Goal: Task Accomplishment & Management: Complete application form

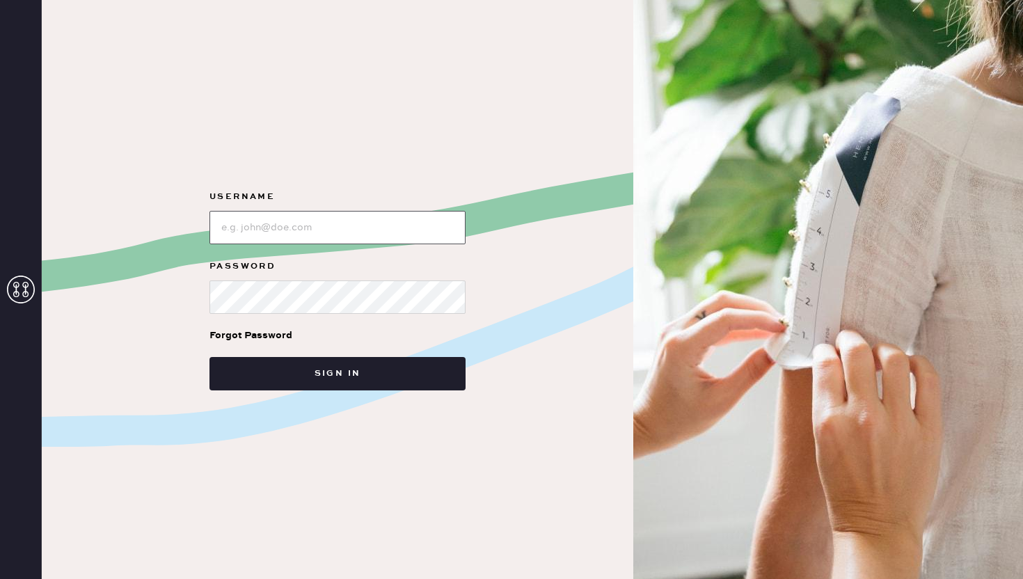
click at [296, 225] on input "loginName" at bounding box center [337, 227] width 256 height 33
type input "reformationsoho"
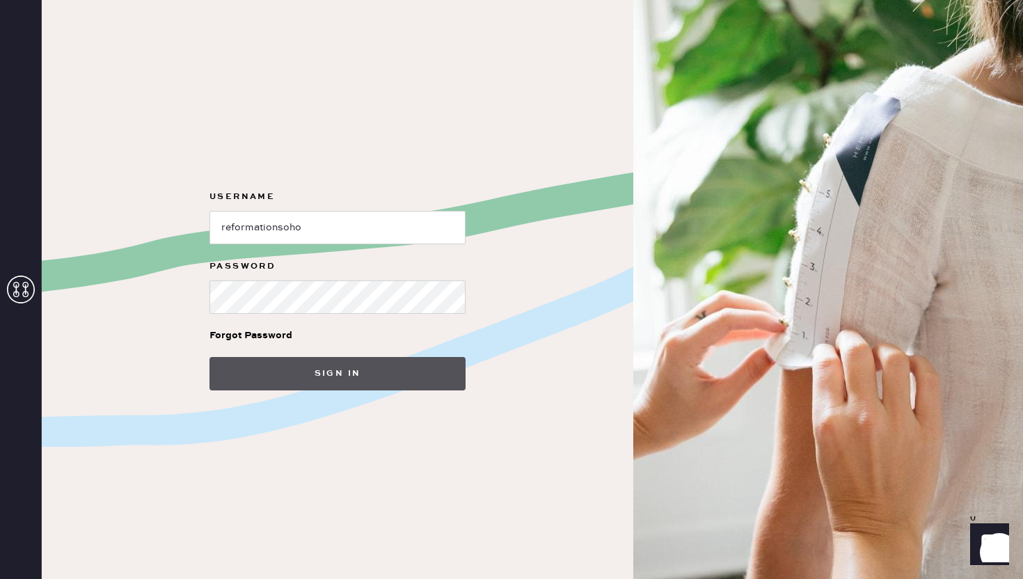
click at [308, 369] on button "Sign in" at bounding box center [337, 373] width 256 height 33
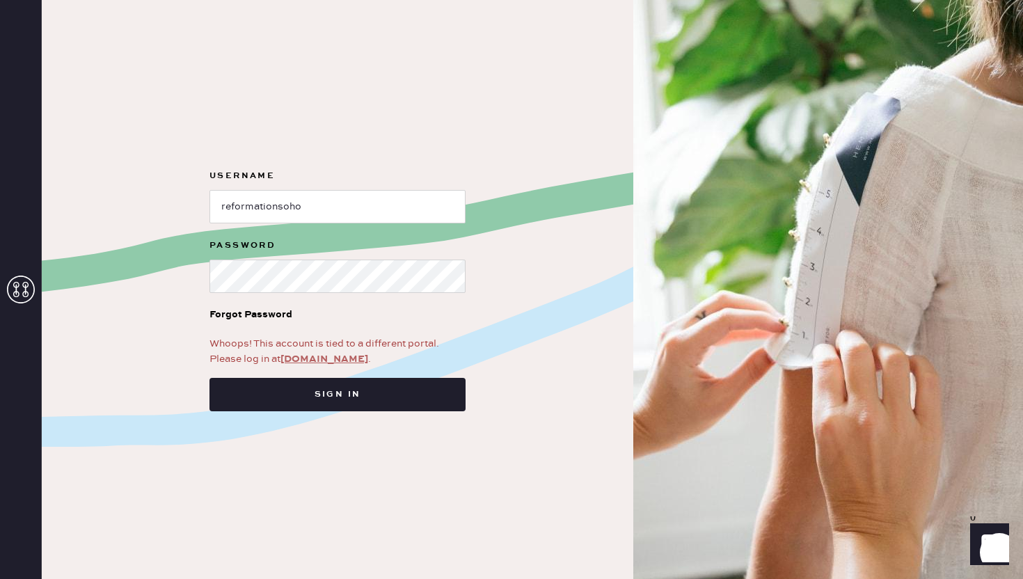
click at [309, 357] on link "app.hemster.co" at bounding box center [324, 359] width 88 height 13
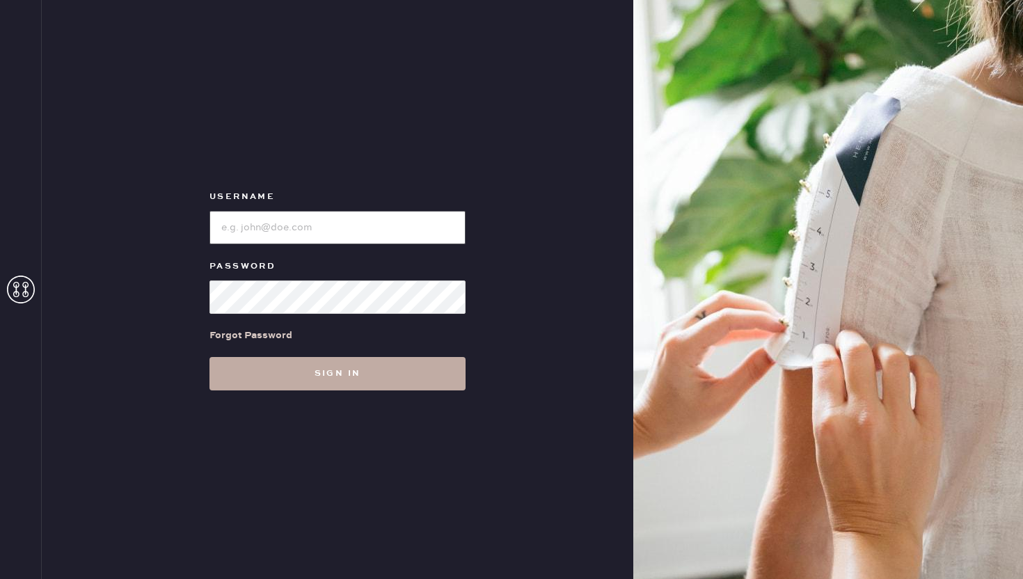
type input "reformationsoho"
click at [331, 388] on button "Sign in" at bounding box center [337, 373] width 256 height 33
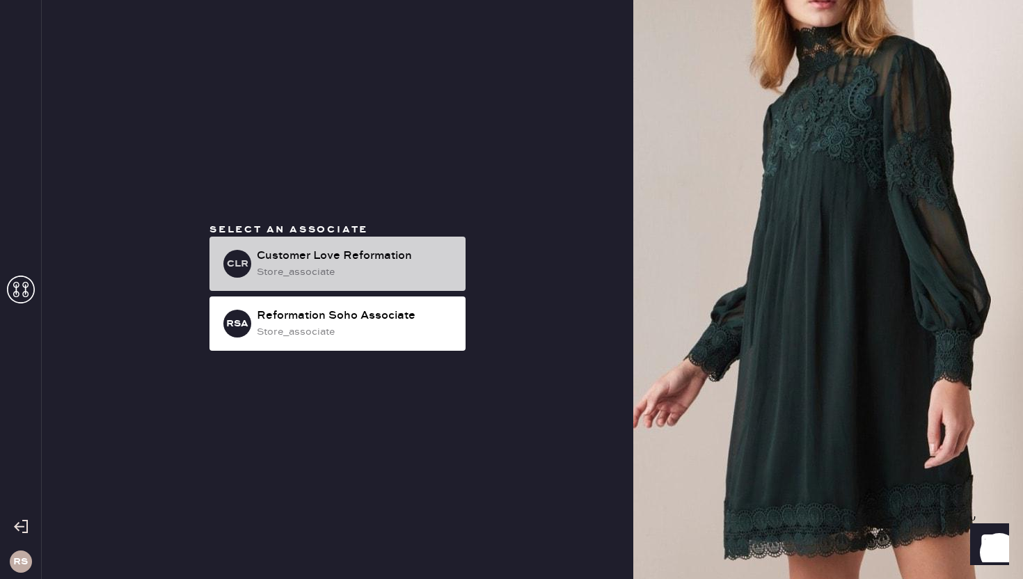
click at [343, 263] on div "Customer Love Reformation" at bounding box center [356, 256] width 198 height 17
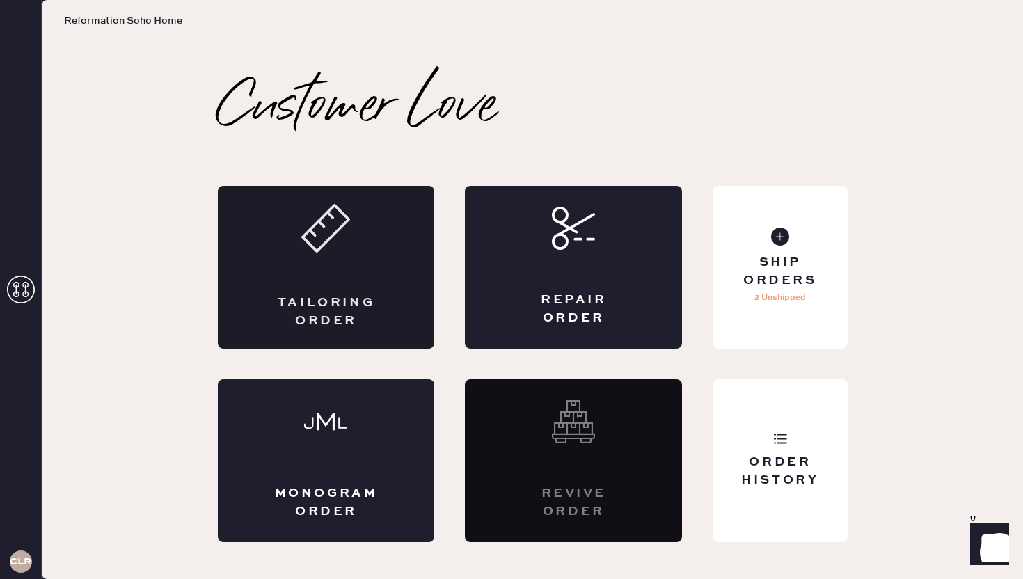
click at [372, 273] on div "Tailoring Order" at bounding box center [326, 267] width 217 height 163
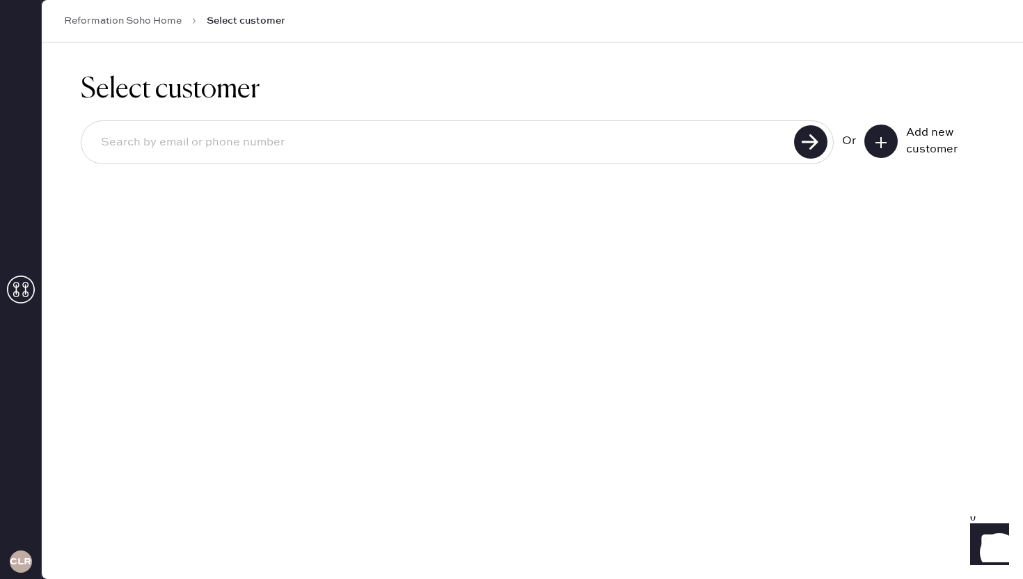
click at [319, 136] on input at bounding box center [440, 143] width 700 height 32
type input "[EMAIL_ADDRESS][DOMAIN_NAME]"
click at [264, 154] on input "[EMAIL_ADDRESS][DOMAIN_NAME]" at bounding box center [440, 143] width 700 height 32
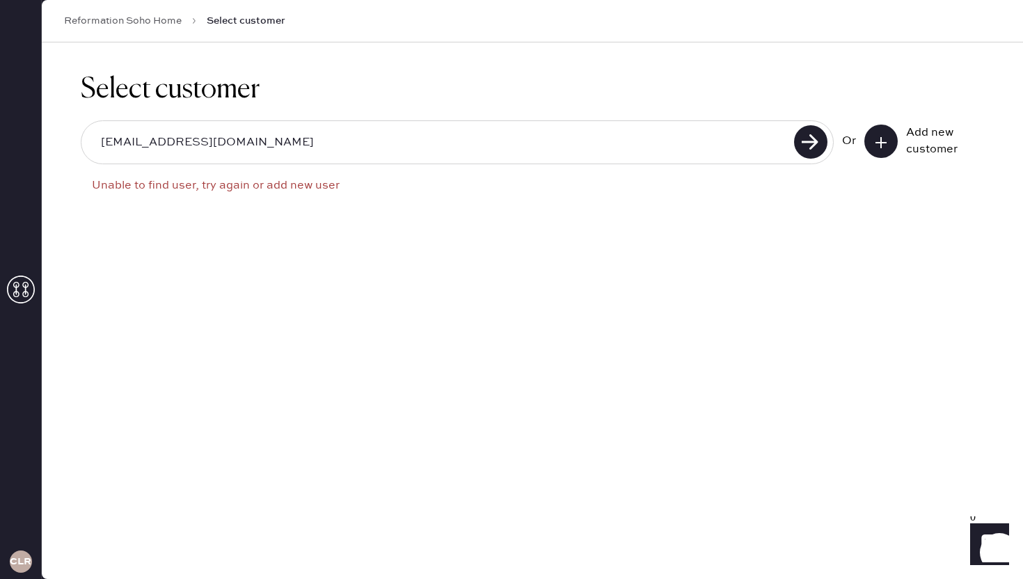
click at [892, 122] on div "[EMAIL_ADDRESS][DOMAIN_NAME] Unable to find user, try again or add new user Or …" at bounding box center [532, 162] width 903 height 84
click at [883, 149] on button at bounding box center [880, 141] width 33 height 33
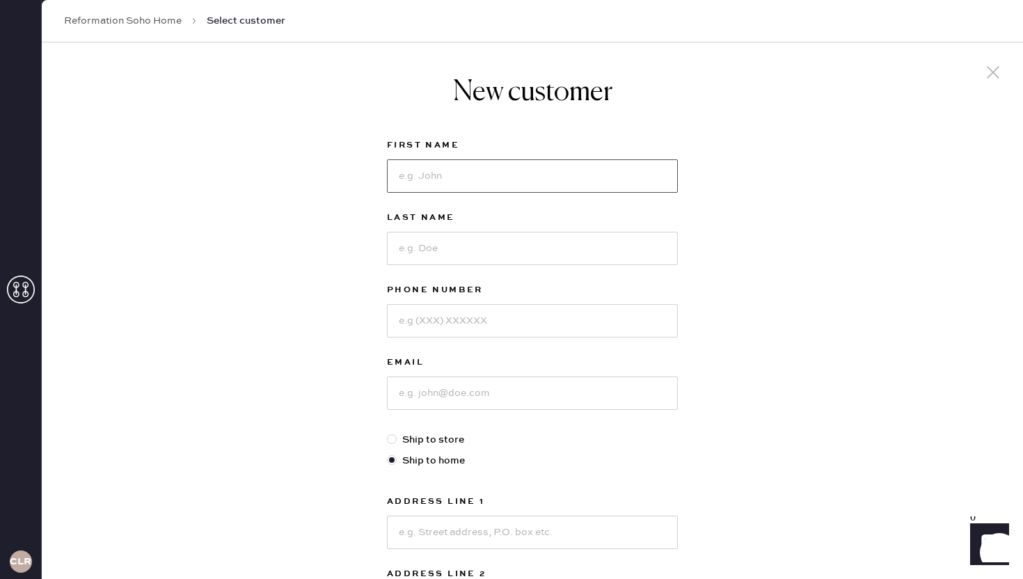
click at [528, 184] on input at bounding box center [532, 175] width 291 height 33
type input "Yana"
click at [475, 258] on input at bounding box center [532, 248] width 291 height 33
type input "[PERSON_NAME]"
click at [455, 319] on input at bounding box center [532, 320] width 291 height 33
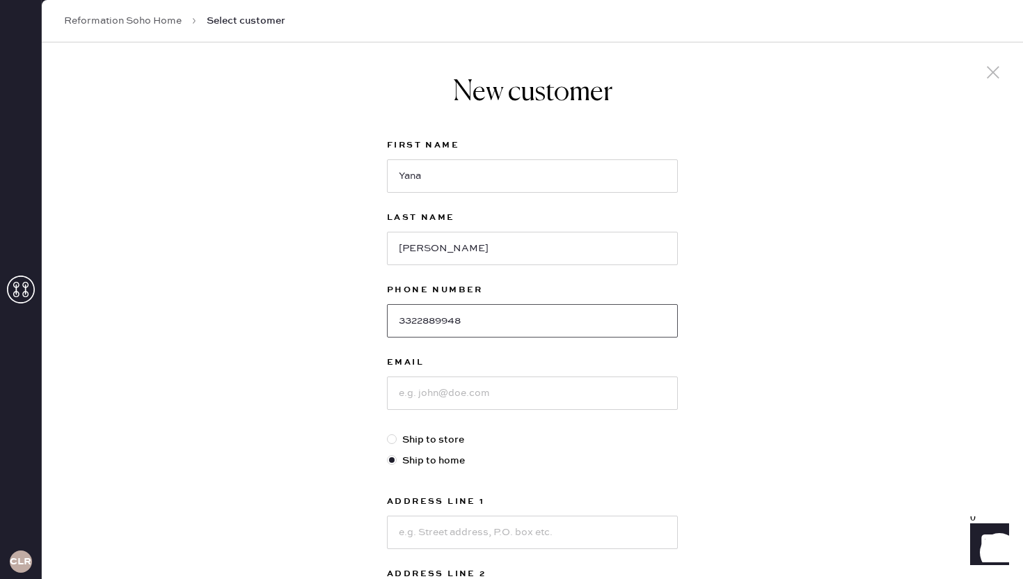
type input "3322889948"
click at [427, 410] on div "Email" at bounding box center [532, 393] width 291 height 78
click at [425, 402] on input at bounding box center [532, 393] width 291 height 33
paste input "[EMAIL_ADDRESS][DOMAIN_NAME]"
type input "[EMAIL_ADDRESS][DOMAIN_NAME]"
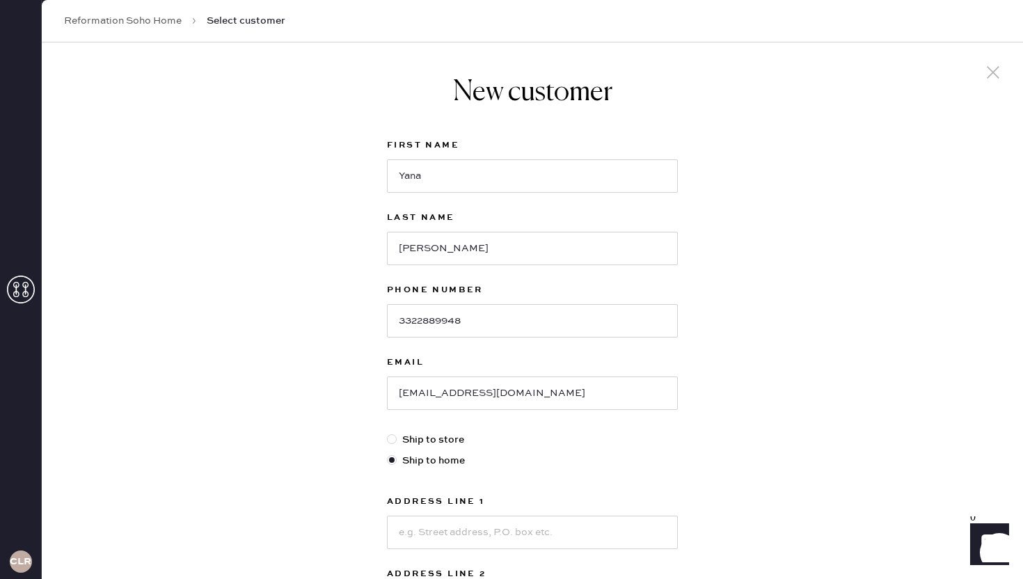
click at [293, 397] on div "New customer First Name [PERSON_NAME] Last Name Yadav Phone Number [PHONE_NUMBE…" at bounding box center [532, 473] width 981 height 863
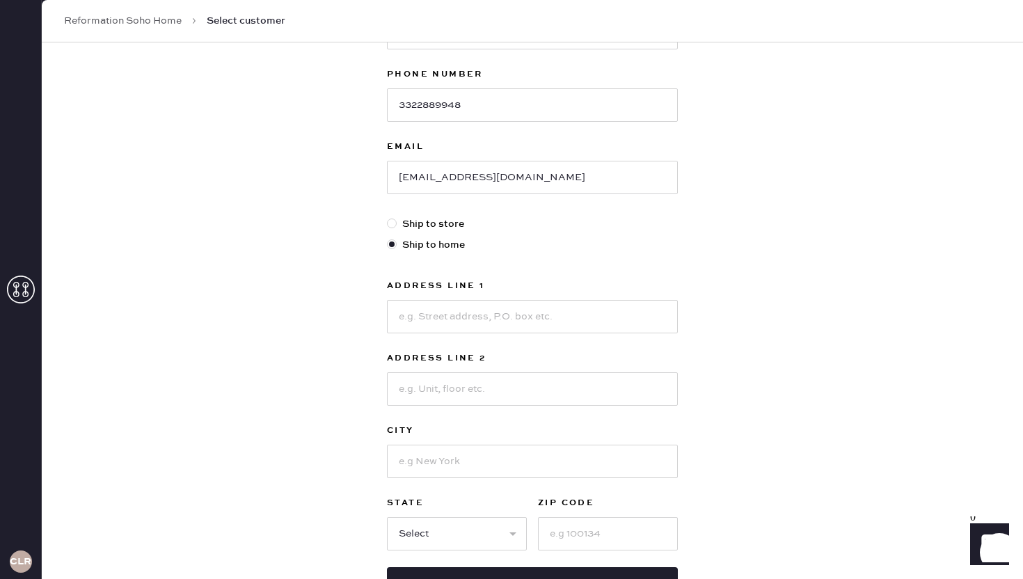
scroll to position [219, 0]
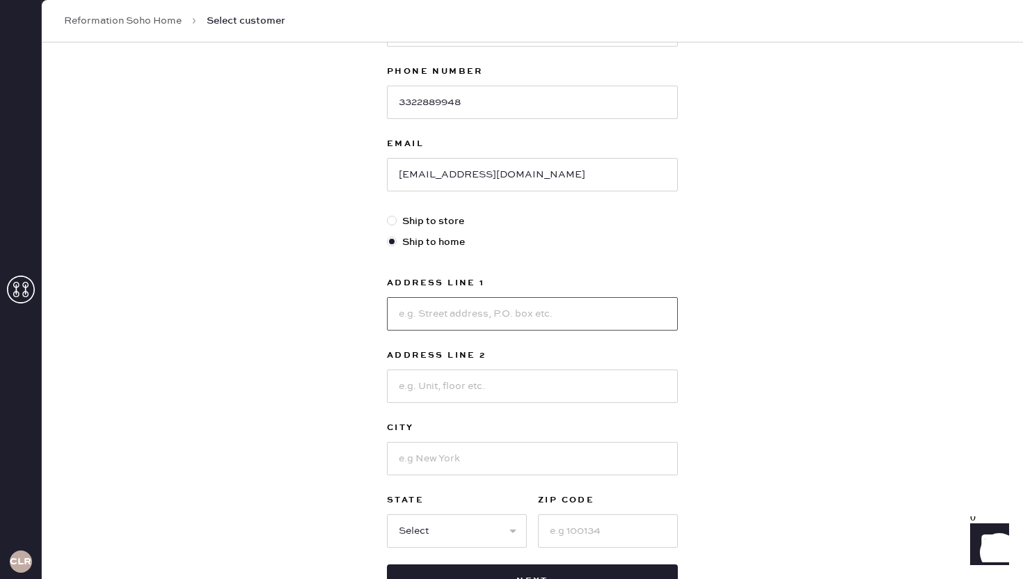
click at [442, 314] on input at bounding box center [532, 313] width 291 height 33
type input "[STREET_ADDRESS]"
type input "Unit N-11k"
click at [452, 450] on input at bounding box center [532, 458] width 291 height 33
type input "[US_STATE]"
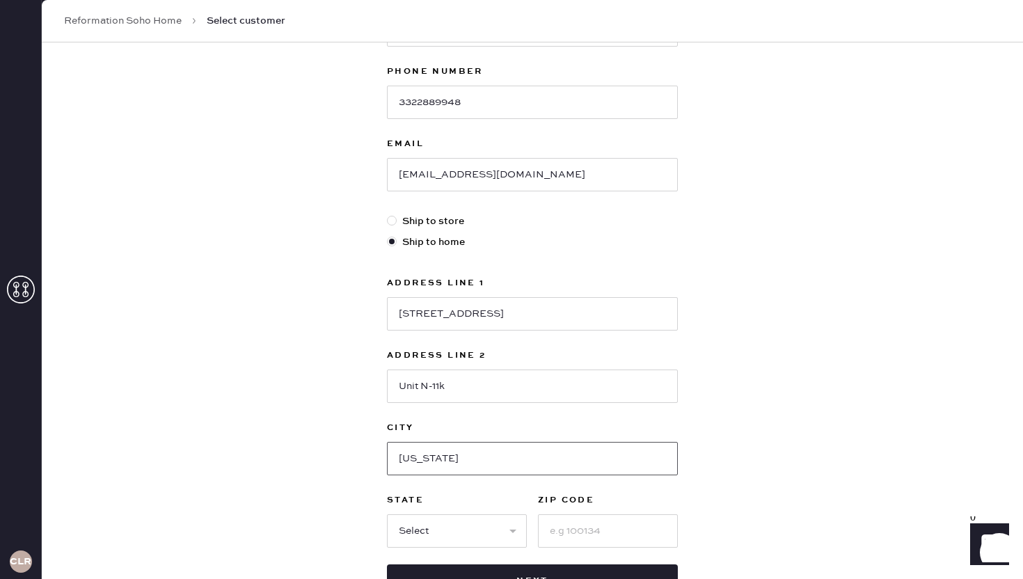
scroll to position [326, 0]
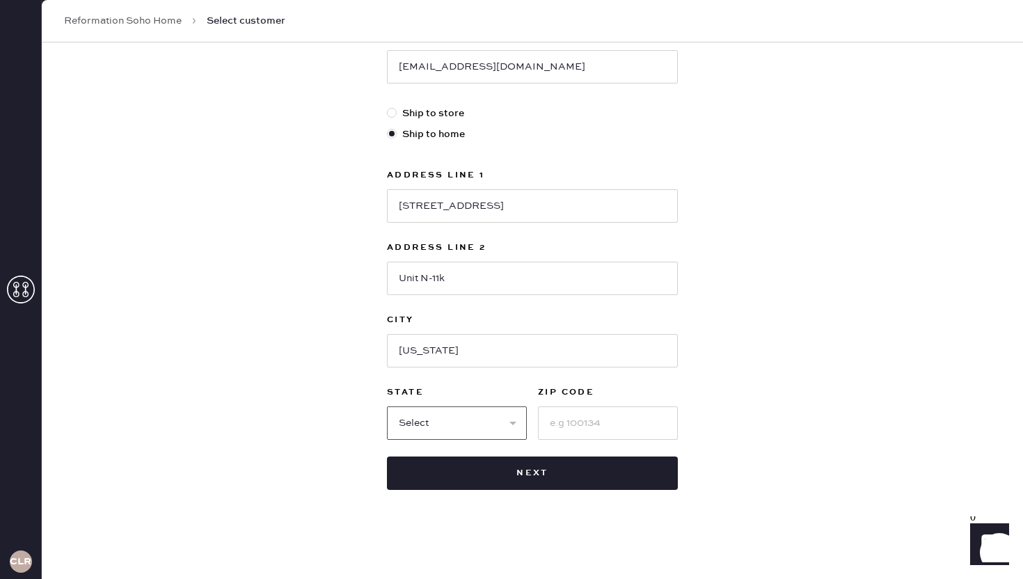
click at [438, 420] on select "Select AK AL AR AZ CA CO CT [GEOGRAPHIC_DATA] DE FL [GEOGRAPHIC_DATA] HI [GEOGR…" at bounding box center [457, 422] width 140 height 33
click at [387, 406] on select "Select AK AL AR AZ CA CO CT [GEOGRAPHIC_DATA] DE FL [GEOGRAPHIC_DATA] HI [GEOGR…" at bounding box center [457, 422] width 140 height 33
click at [438, 420] on select "Select AK AL AR AZ CA CO CT [GEOGRAPHIC_DATA] DE FL [GEOGRAPHIC_DATA] HI [GEOGR…" at bounding box center [457, 422] width 140 height 33
select select "NY"
click at [387, 406] on select "Select AK AL AR AZ CA CO CT [GEOGRAPHIC_DATA] DE FL [GEOGRAPHIC_DATA] HI [GEOGR…" at bounding box center [457, 422] width 140 height 33
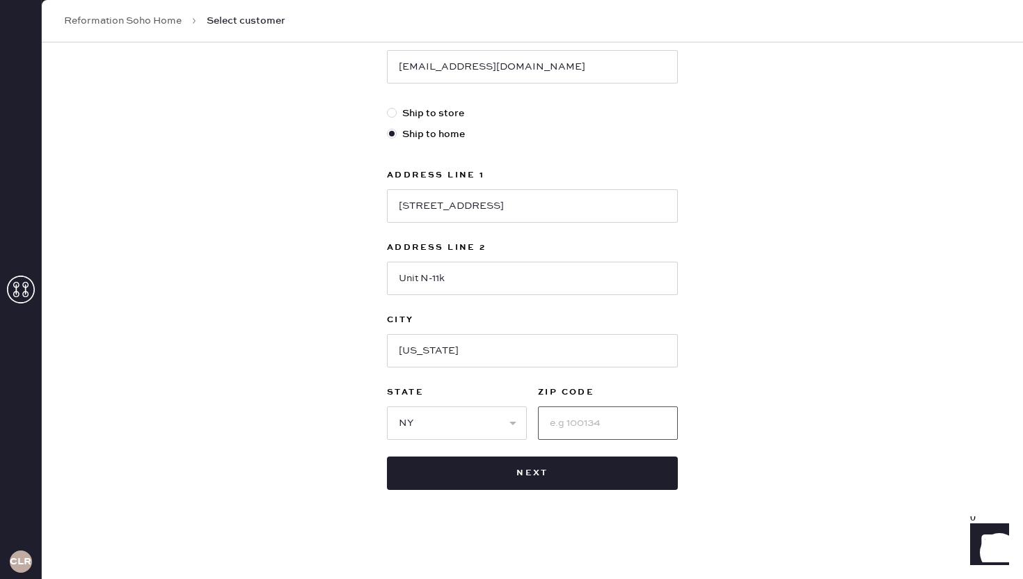
click at [614, 415] on input at bounding box center [608, 422] width 140 height 33
type input "10001"
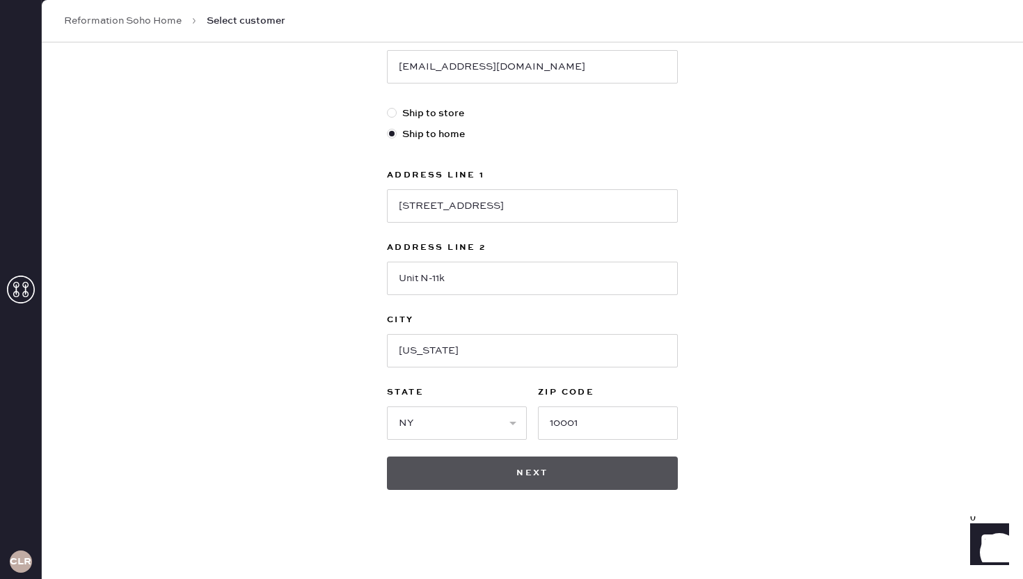
click at [588, 468] on button "Next" at bounding box center [532, 473] width 291 height 33
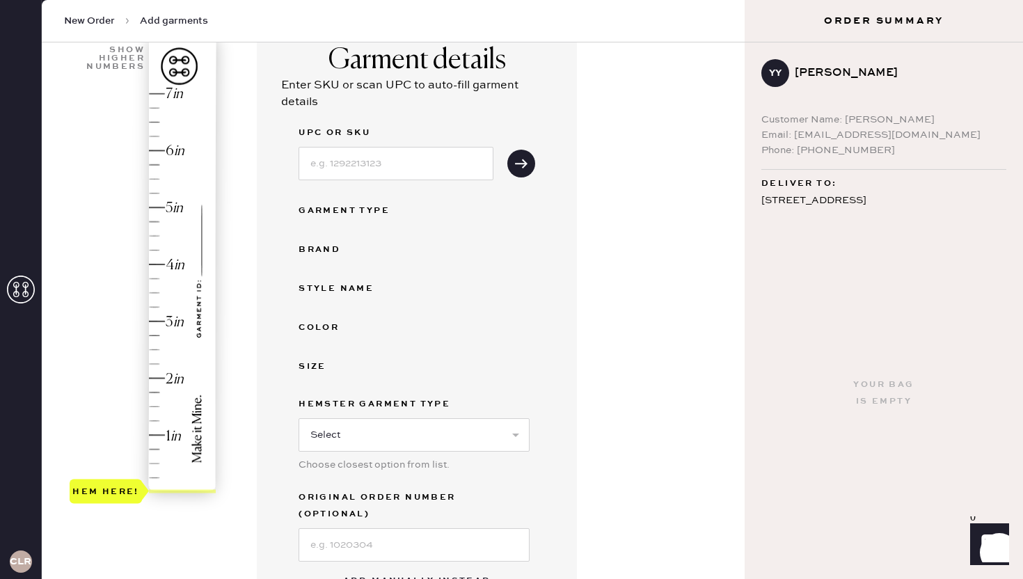
scroll to position [113, 0]
click at [415, 144] on div at bounding box center [396, 161] width 195 height 36
click at [412, 165] on input at bounding box center [396, 162] width 195 height 33
click at [514, 159] on icon "submit" at bounding box center [521, 163] width 14 height 14
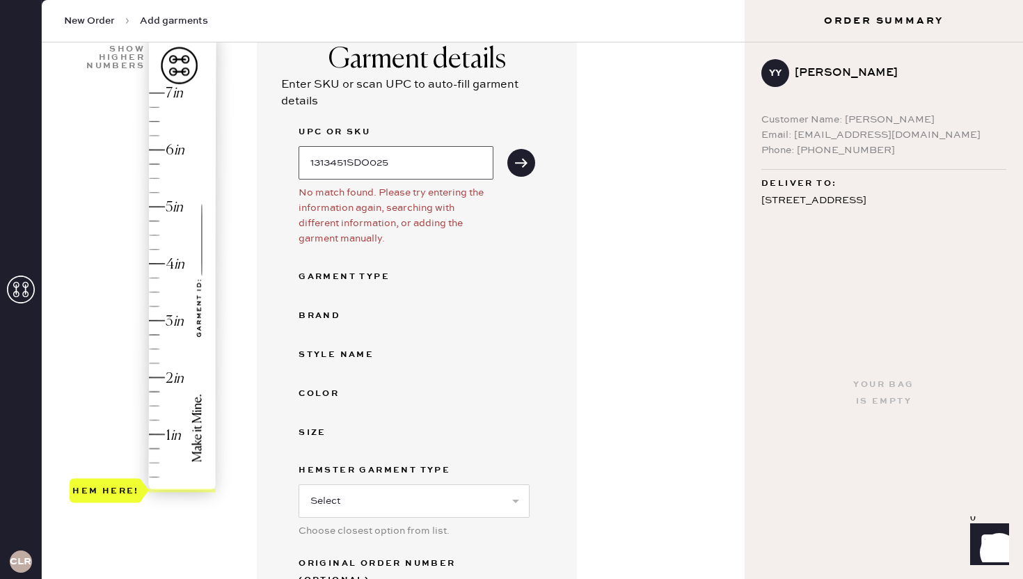
click at [387, 164] on input "1313451SDO025" at bounding box center [396, 162] width 195 height 33
type input "C"
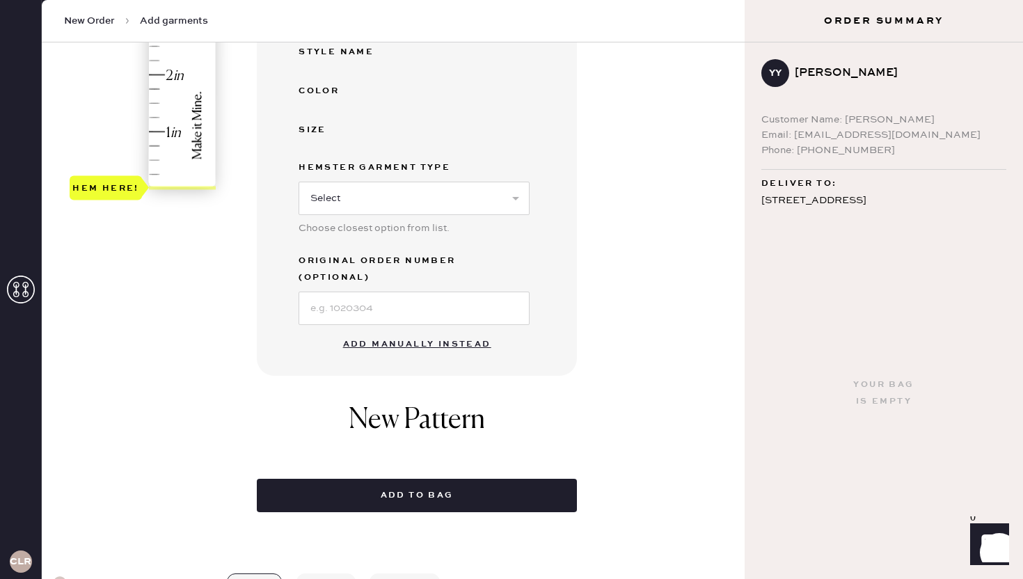
scroll to position [449, 0]
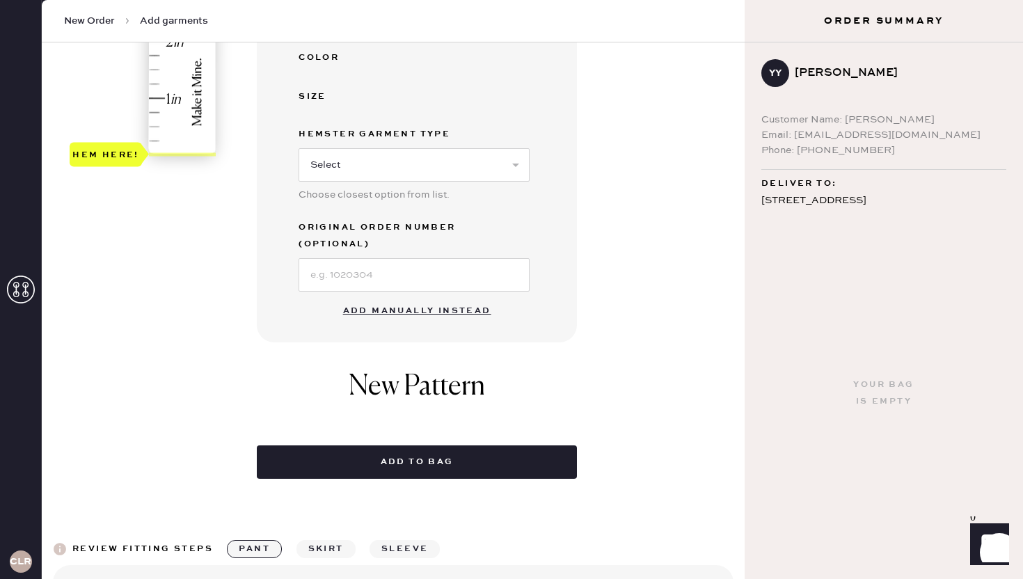
click at [394, 300] on button "Add manually instead" at bounding box center [417, 311] width 165 height 28
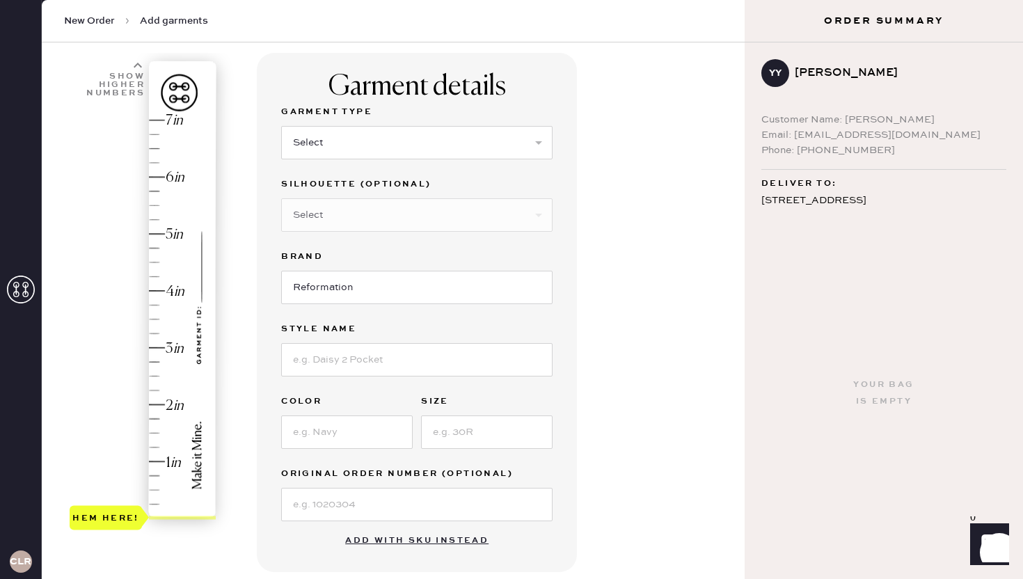
scroll to position [78, 0]
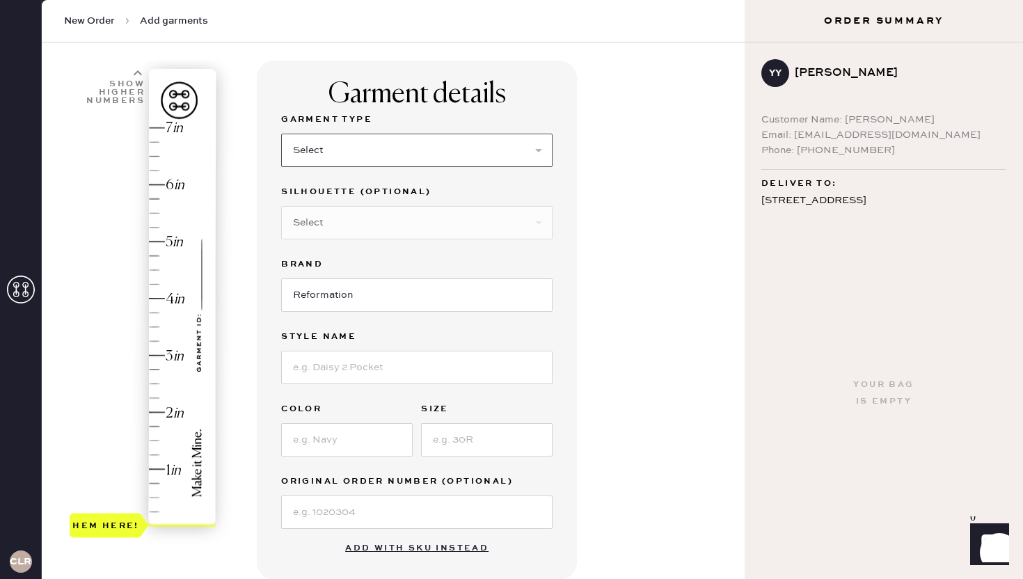
click at [362, 164] on select "Select Basic Skirt Jeans Leggings Pants Shorts Basic Sleeved Dress Basic Sleeve…" at bounding box center [416, 150] width 271 height 33
select select "2"
click at [281, 134] on select "Select Basic Skirt Jeans Leggings Pants Shorts Basic Sleeved Dress Basic Sleeve…" at bounding box center [416, 150] width 271 height 33
click at [319, 212] on select "Select Other" at bounding box center [416, 222] width 271 height 33
click at [325, 308] on input "Reformation" at bounding box center [416, 294] width 271 height 33
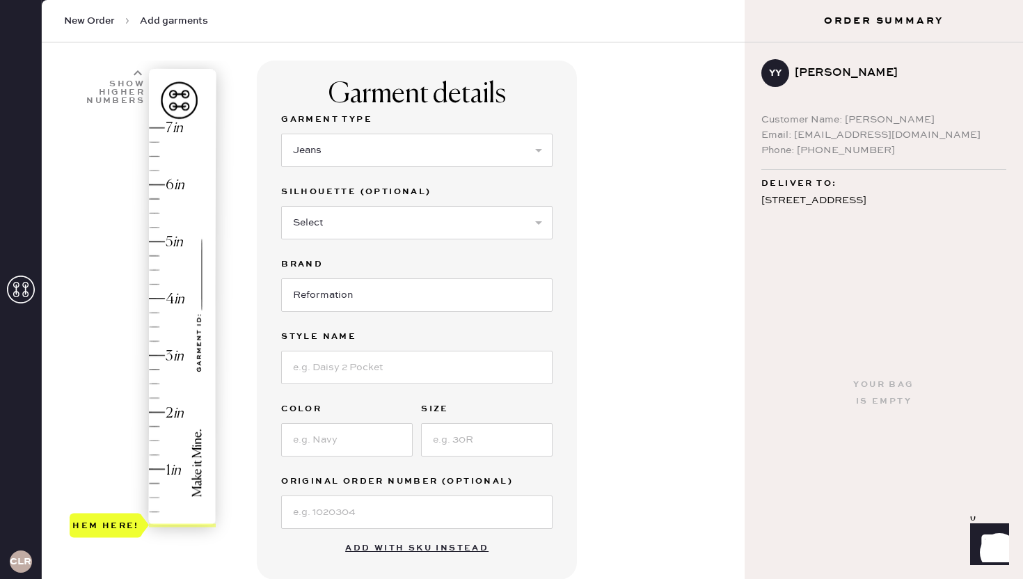
click at [335, 386] on div "Garment Type Select Basic Skirt Jeans Leggings Pants Shorts Basic Sleeved Dress…" at bounding box center [416, 320] width 271 height 418
click at [332, 370] on input at bounding box center [416, 367] width 271 height 33
type input "[PERSON_NAME] Rise Slouchy Wide Leg Jeans"
click at [346, 436] on input at bounding box center [347, 439] width 132 height 33
type input "SAND DOLLAR"
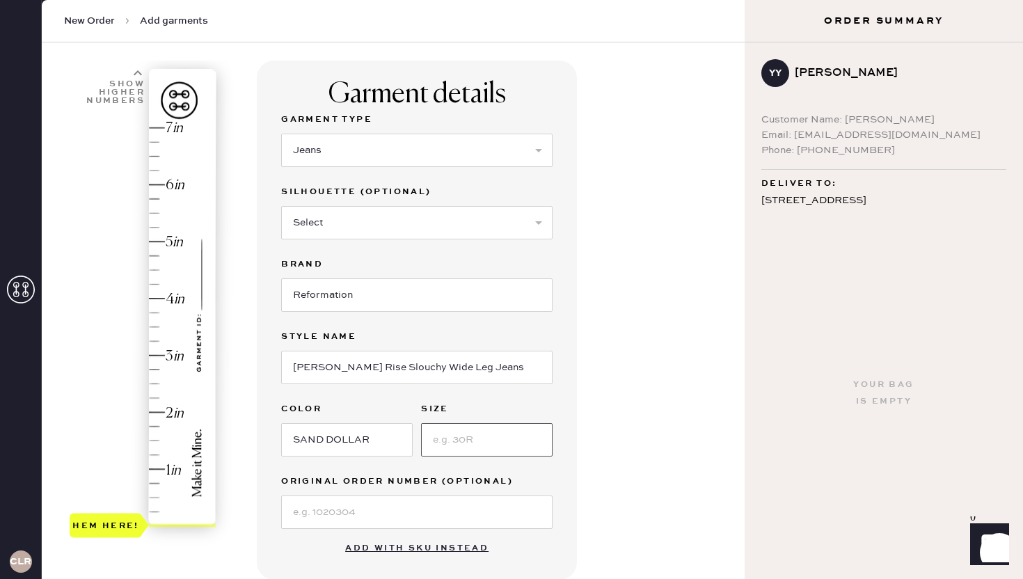
click at [441, 446] on input at bounding box center [487, 439] width 132 height 33
type input "25"
click at [417, 523] on input at bounding box center [416, 512] width 271 height 33
type input "2"
click at [155, 413] on div "Hem here!" at bounding box center [144, 327] width 148 height 411
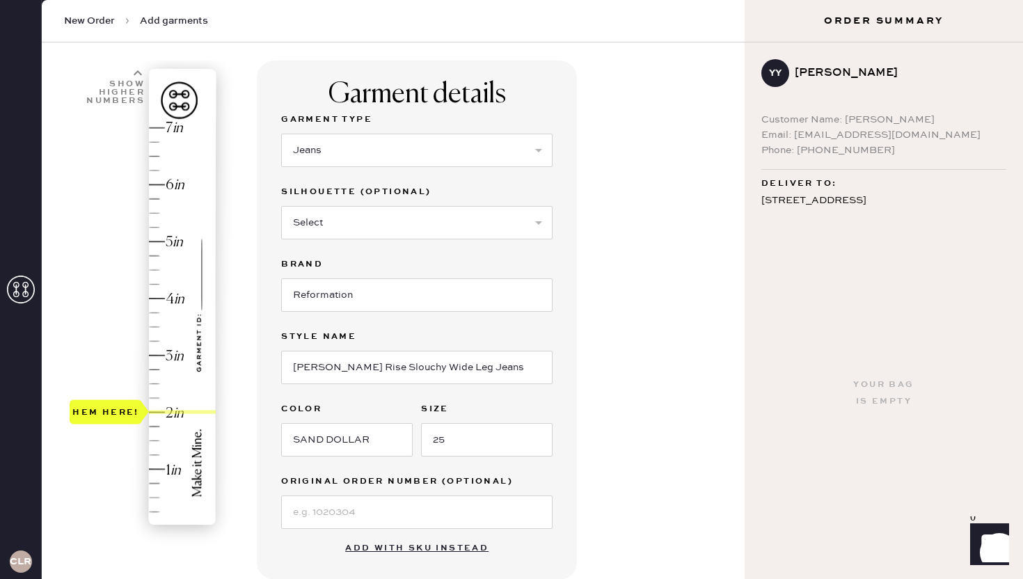
click at [250, 447] on div "1 in 2 in 3 in 4 in 5 in 6 in 7 in Show higher numbers Show lower numbers Hem h…" at bounding box center [393, 456] width 681 height 791
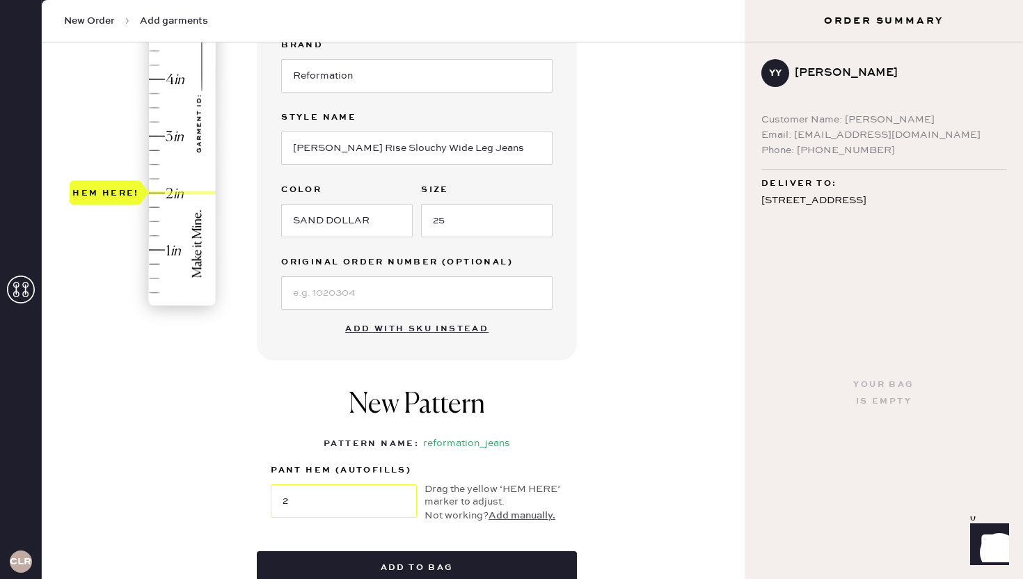
scroll to position [300, 0]
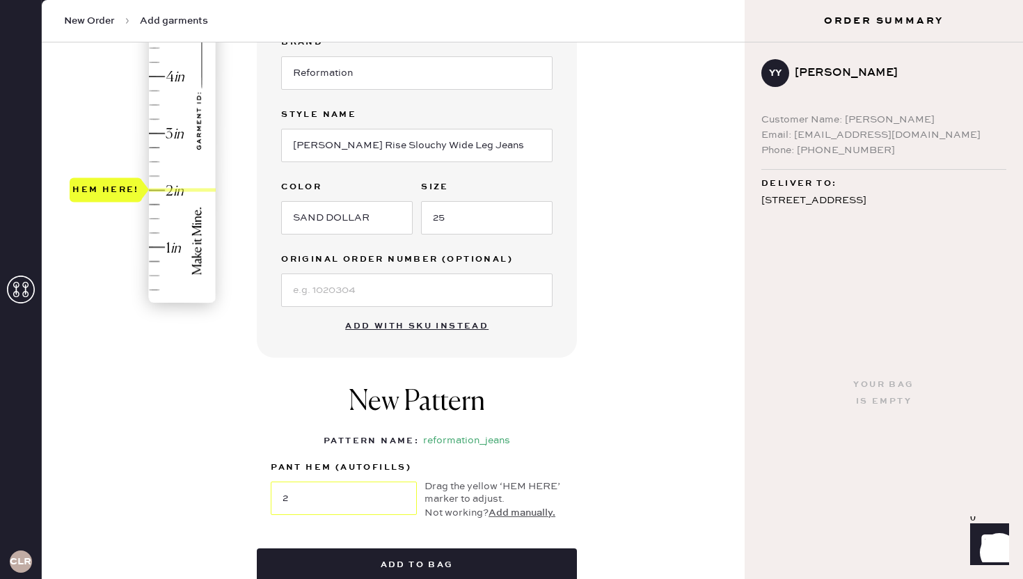
click at [225, 411] on div "1 in 2 in 3 in 4 in 5 in 6 in 7 in Show higher numbers Show lower numbers Hem h…" at bounding box center [393, 234] width 681 height 791
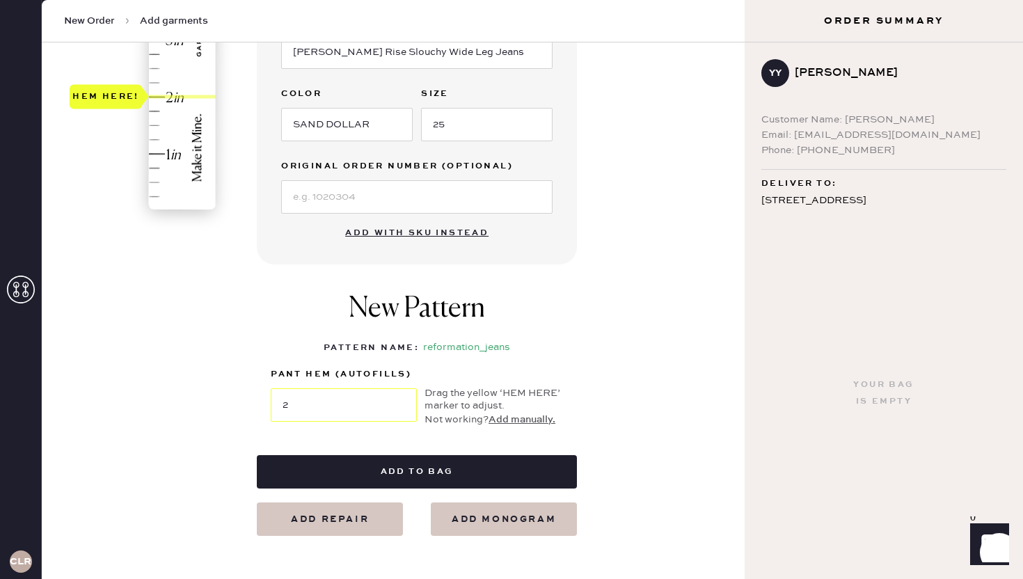
scroll to position [404, 0]
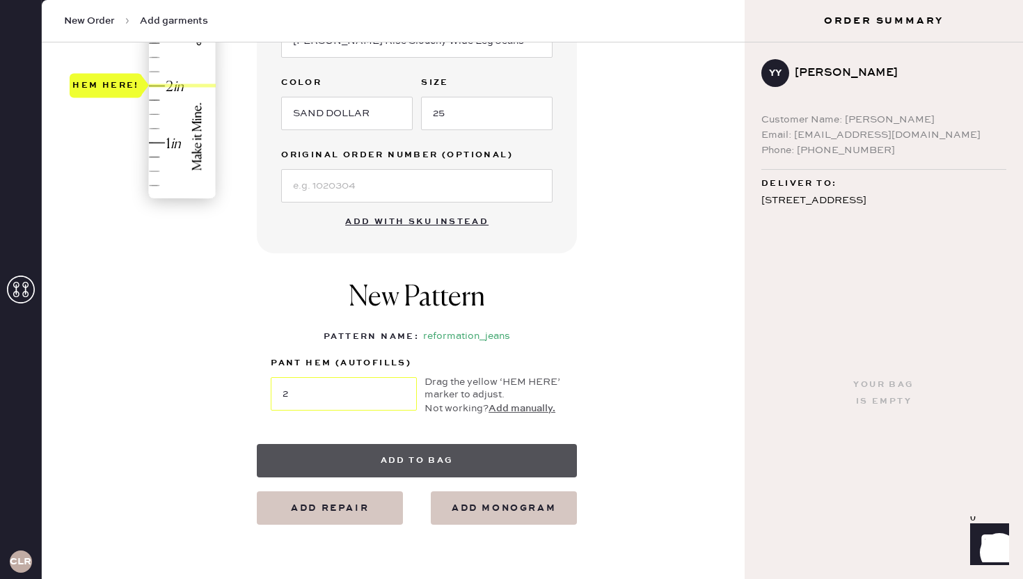
click at [397, 461] on button "Add to bag" at bounding box center [417, 460] width 320 height 33
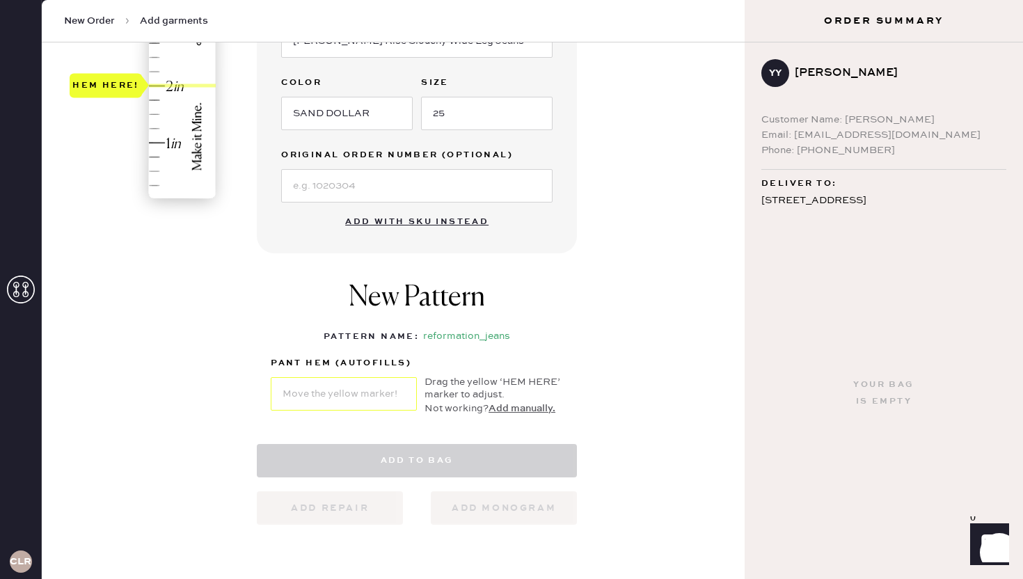
select select "2"
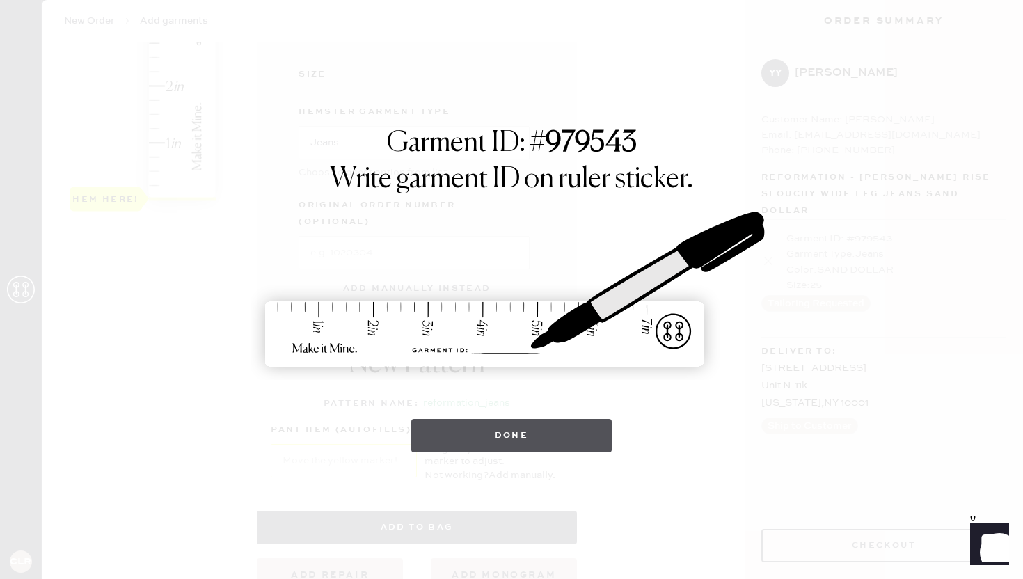
click at [468, 446] on button "Done" at bounding box center [511, 435] width 201 height 33
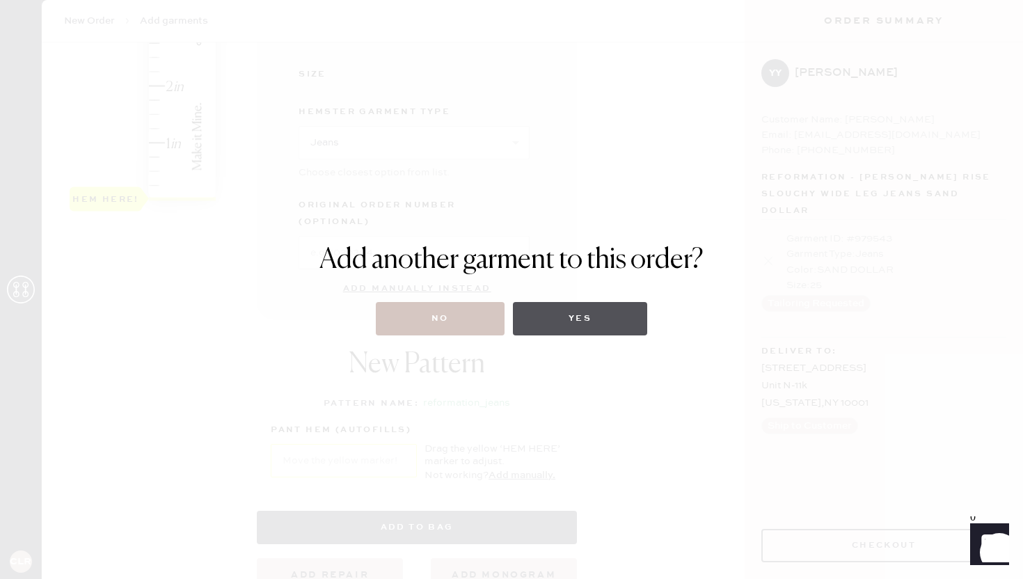
click at [613, 331] on button "Yes" at bounding box center [580, 318] width 134 height 33
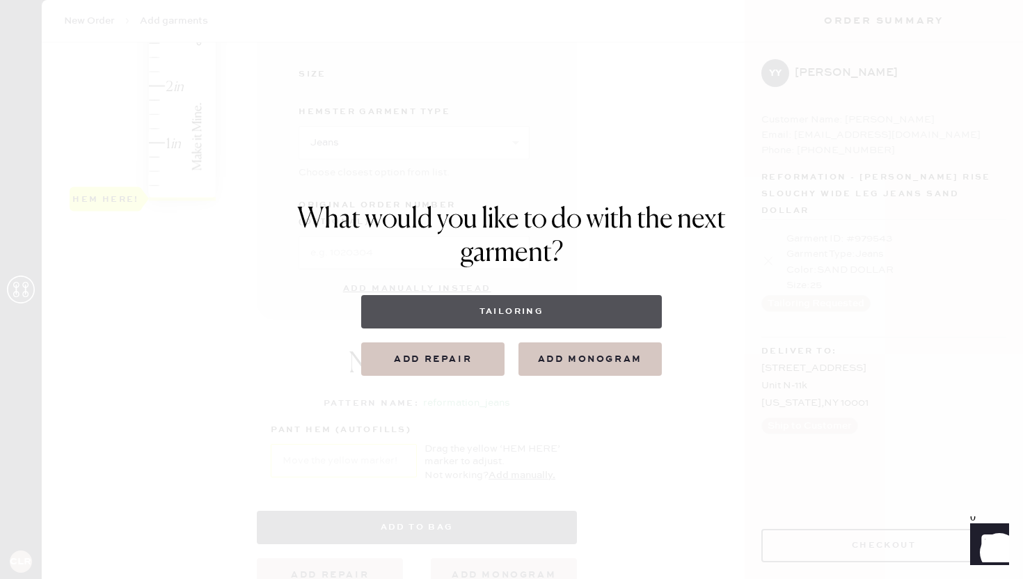
click at [496, 307] on button "Tailoring" at bounding box center [511, 311] width 300 height 33
select select
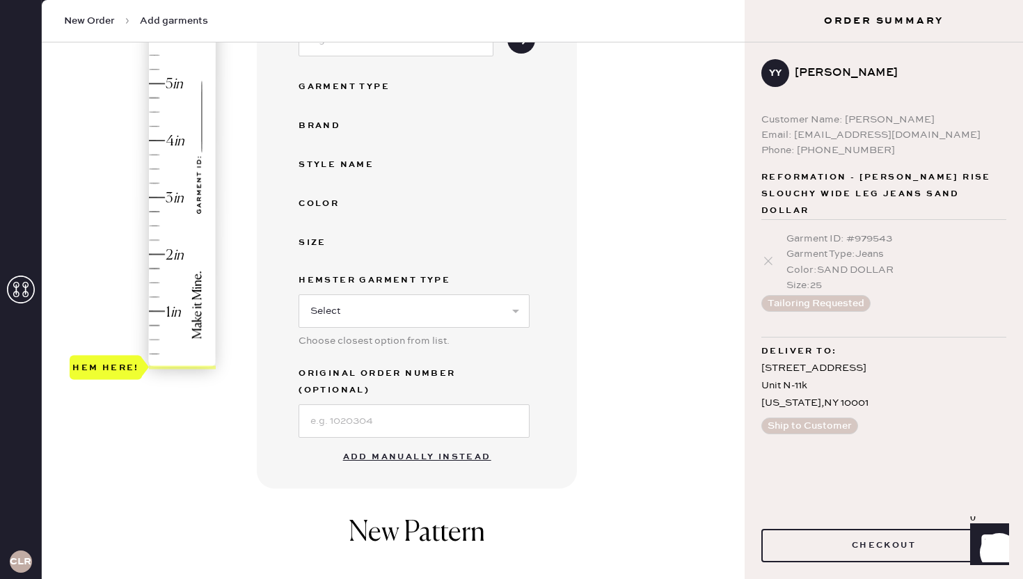
scroll to position [264, 0]
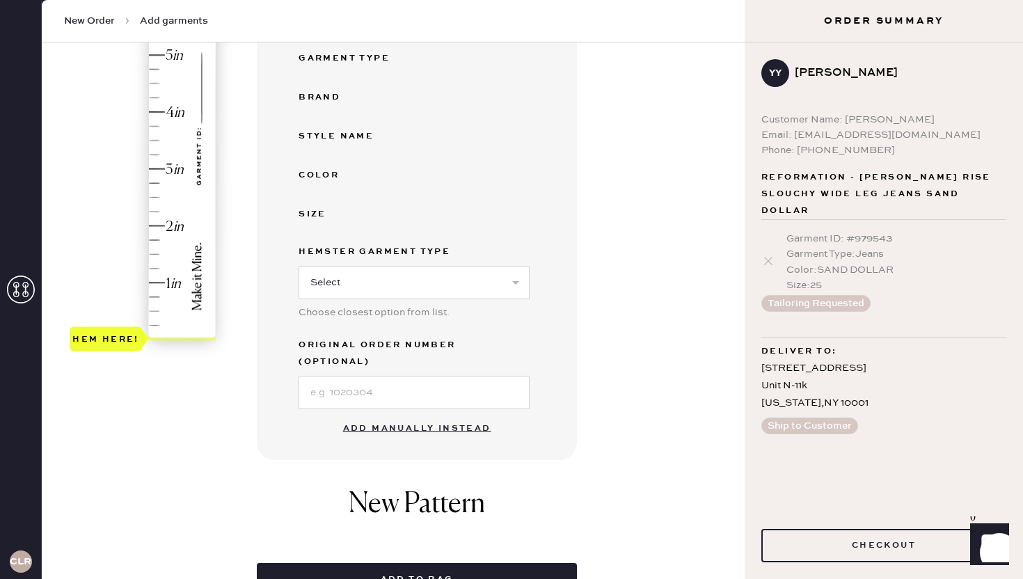
click at [409, 415] on button "Add manually instead" at bounding box center [417, 429] width 165 height 28
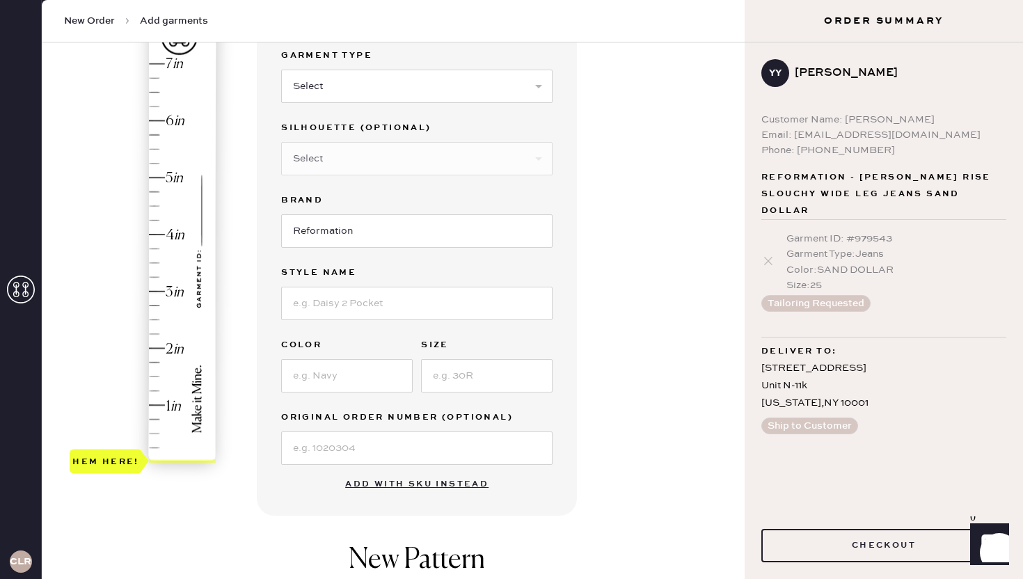
scroll to position [70, 0]
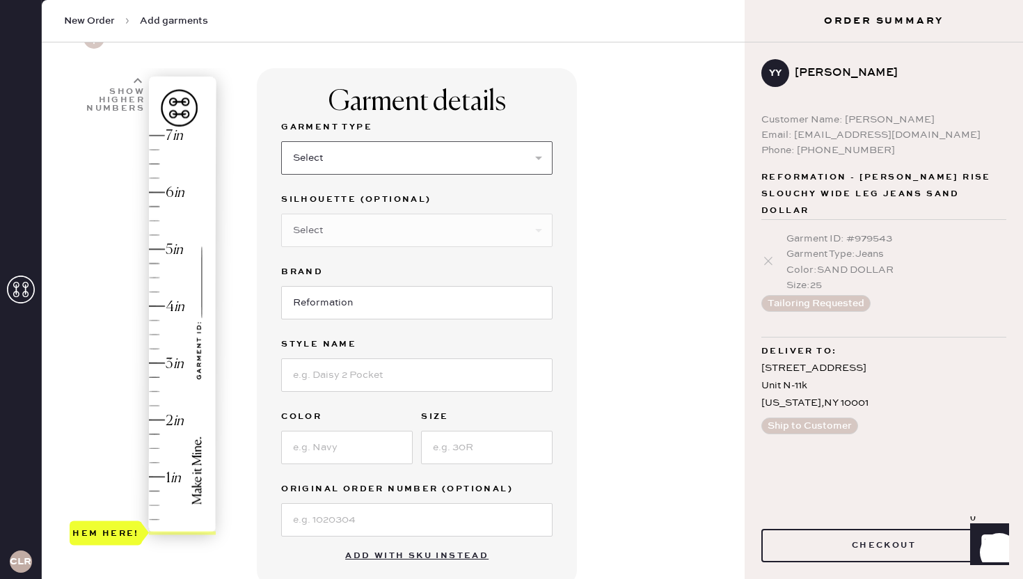
click at [342, 152] on select "Select Basic Skirt Jeans Leggings Pants Shorts Basic Sleeved Dress Basic Sleeve…" at bounding box center [416, 157] width 271 height 33
select select "2"
click at [281, 141] on select "Select Basic Skirt Jeans Leggings Pants Shorts Basic Sleeved Dress Basic Sleeve…" at bounding box center [416, 157] width 271 height 33
click at [345, 228] on select "Select Shorts Cropped Flare Boot Cut Straight Skinny Other" at bounding box center [416, 230] width 271 height 33
click at [356, 303] on input "Reformation" at bounding box center [416, 302] width 271 height 33
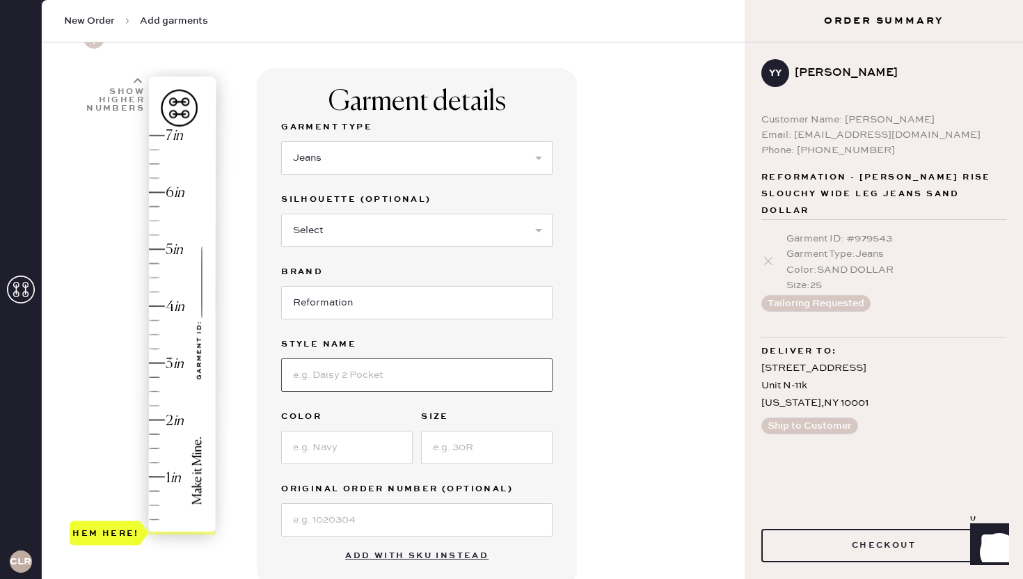
click at [345, 376] on input at bounding box center [416, 374] width 271 height 33
type input "[PERSON_NAME] Rise Slouchy Wide Leg Jeans"
click at [353, 432] on input at bounding box center [347, 447] width 132 height 33
click at [428, 553] on button "Add with SKU instead" at bounding box center [417, 556] width 160 height 28
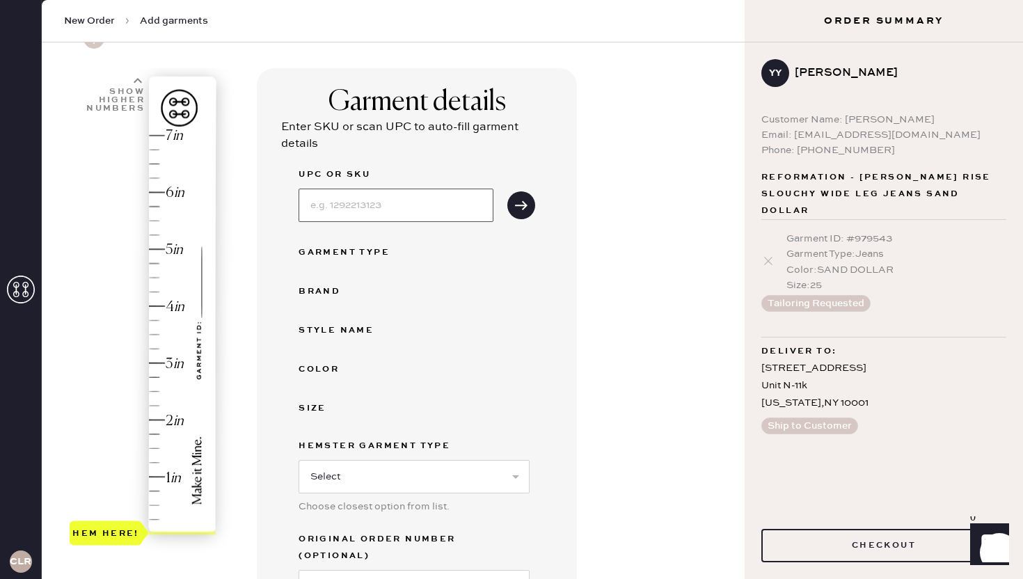
click at [374, 215] on input at bounding box center [396, 205] width 195 height 33
type input "1313451EXP024"
click at [507, 191] on button "submit" at bounding box center [521, 205] width 28 height 28
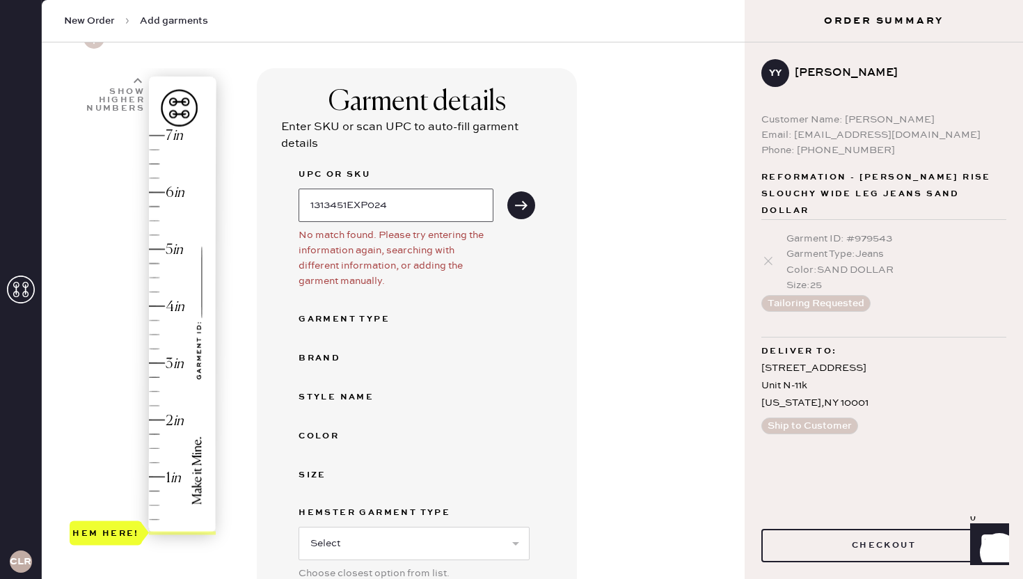
click at [422, 203] on input "1313451EXP024" at bounding box center [396, 205] width 195 height 33
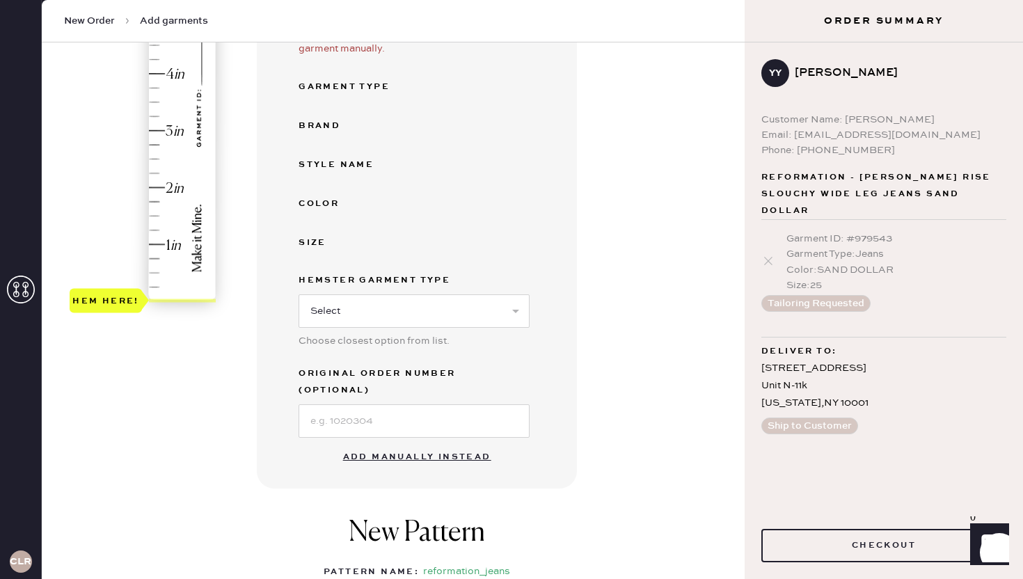
scroll to position [316, 0]
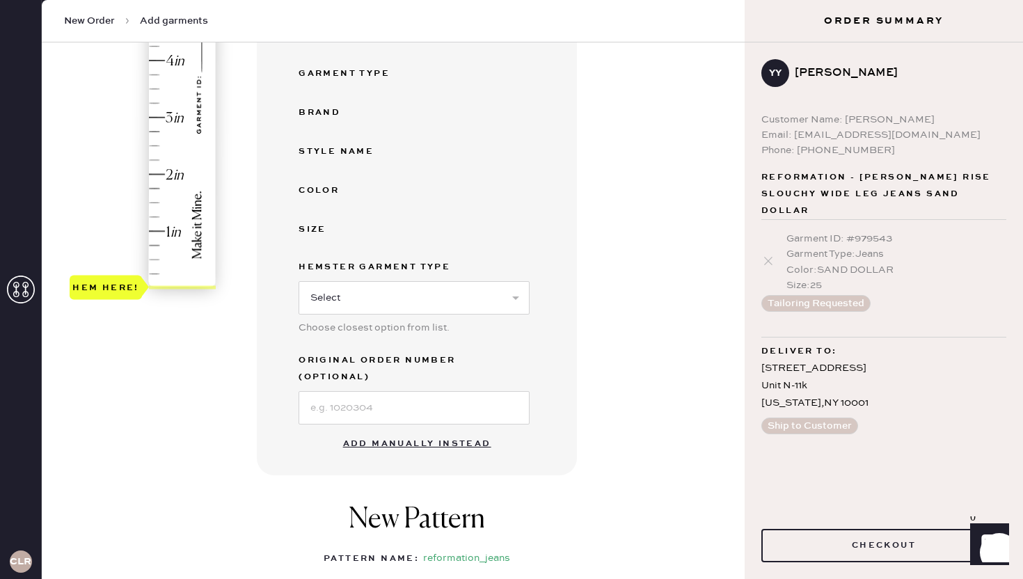
click at [408, 430] on button "Add manually instead" at bounding box center [417, 444] width 165 height 28
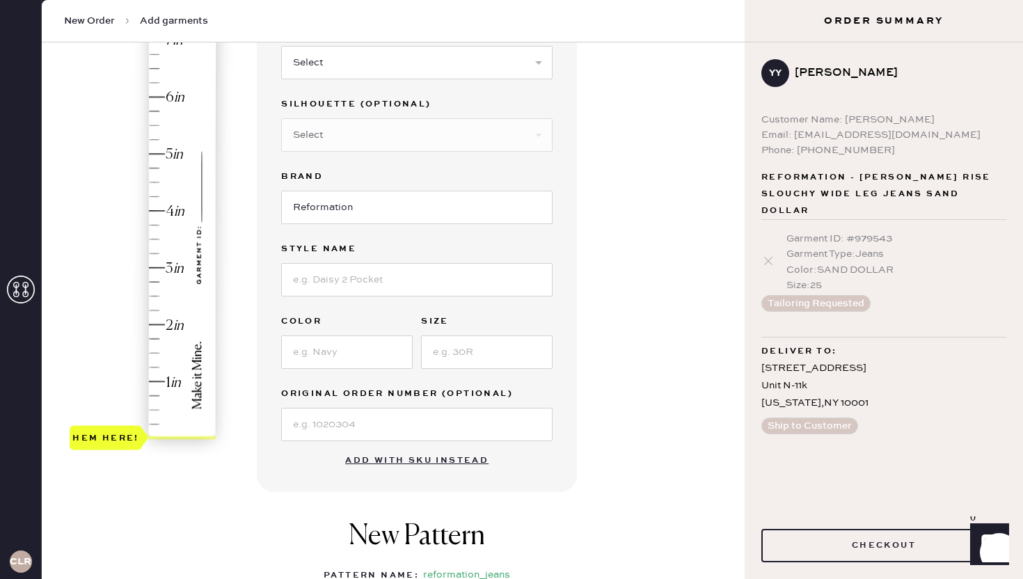
scroll to position [164, 0]
click at [361, 290] on input at bounding box center [416, 280] width 271 height 33
click at [335, 279] on input "[PERSON_NAME] High Rise Slouchy Wide Leg" at bounding box center [416, 280] width 271 height 33
type input "[PERSON_NAME] Rise Slouchy Wide Leg"
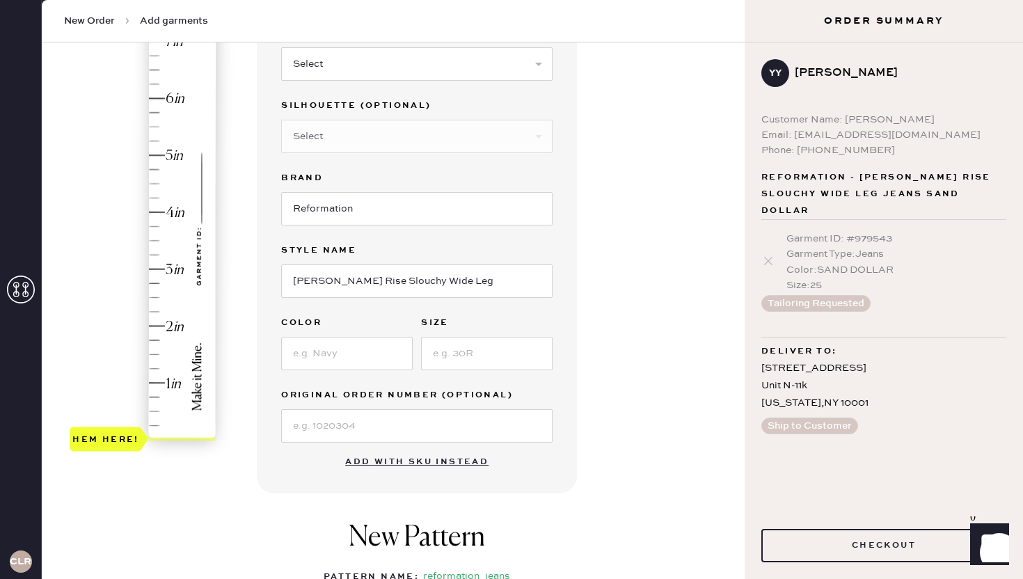
click at [282, 309] on div "Garment Type Select Basic Skirt Jeans Leggings Pants Shorts Basic Sleeved Dress…" at bounding box center [416, 234] width 271 height 418
click at [363, 355] on input at bounding box center [347, 353] width 132 height 33
type input "Ahurani Exposed [PERSON_NAME]"
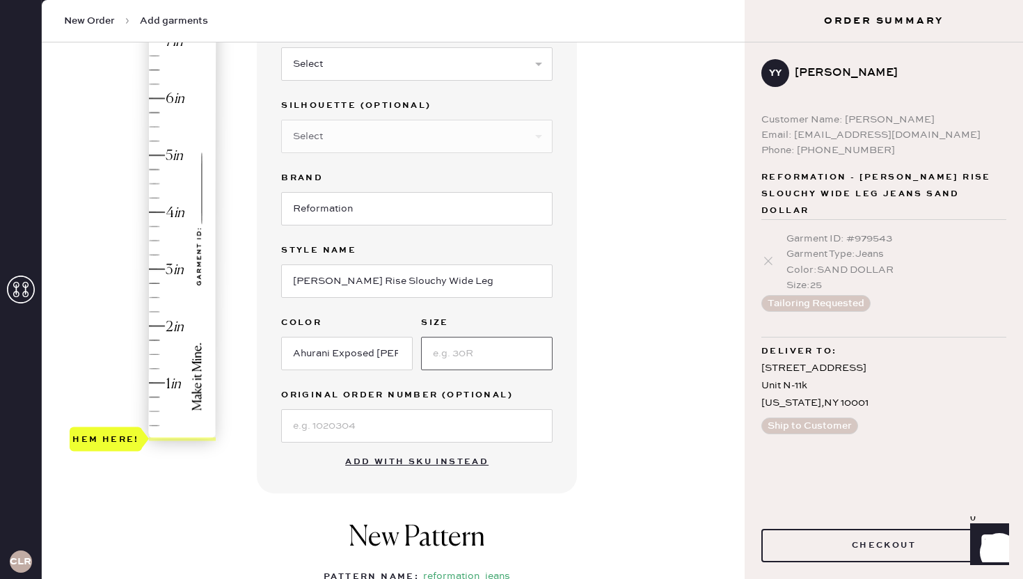
click at [489, 349] on input at bounding box center [487, 353] width 132 height 33
type input "24"
click at [575, 377] on div "Garment details Garment Type Select Basic Skirt Jeans Leggings Pants Shorts Bas…" at bounding box center [417, 233] width 320 height 519
click at [401, 441] on input at bounding box center [416, 425] width 271 height 33
click at [603, 472] on div "Garment details Garment Type Select Basic Skirt Jeans Leggings Pants Shorts Bas…" at bounding box center [495, 369] width 477 height 791
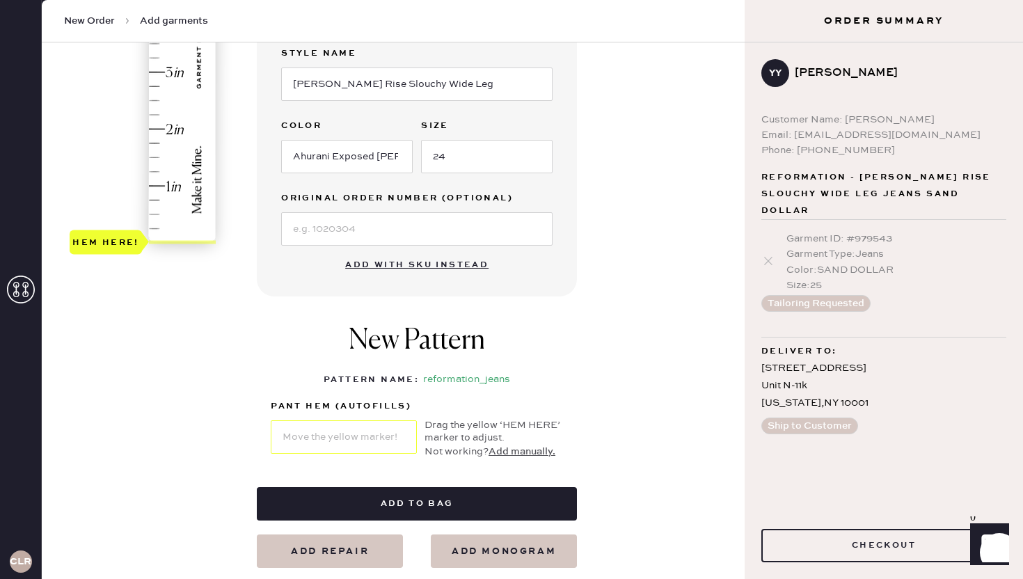
scroll to position [418, 0]
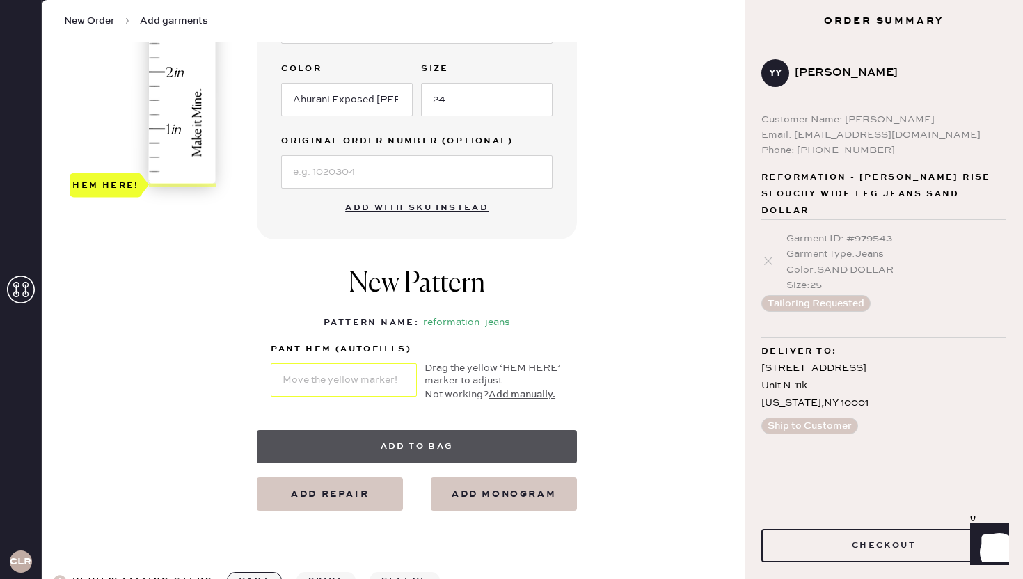
click at [457, 442] on button "Add to bag" at bounding box center [417, 446] width 320 height 33
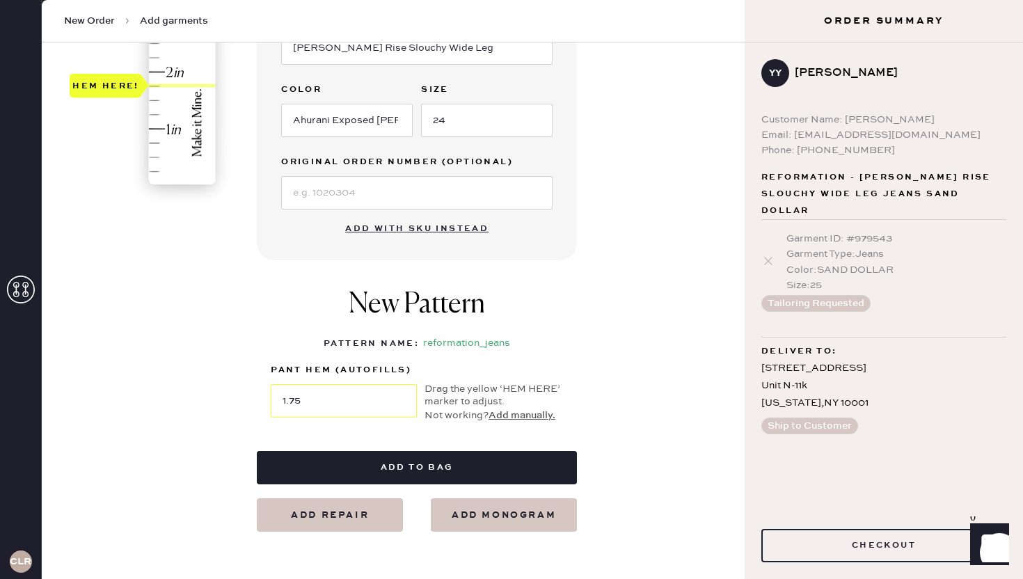
type input "2"
click at [175, 307] on div "1 in 2 in 3 in 4 in 5 in 6 in 7 in Show higher numbers Show lower numbers Hem h…" at bounding box center [393, 126] width 681 height 812
click at [352, 194] on input at bounding box center [416, 192] width 271 height 33
click at [242, 334] on div "1 in 2 in 3 in 4 in 5 in 6 in 7 in Show higher numbers Show lower numbers Hem h…" at bounding box center [393, 126] width 681 height 812
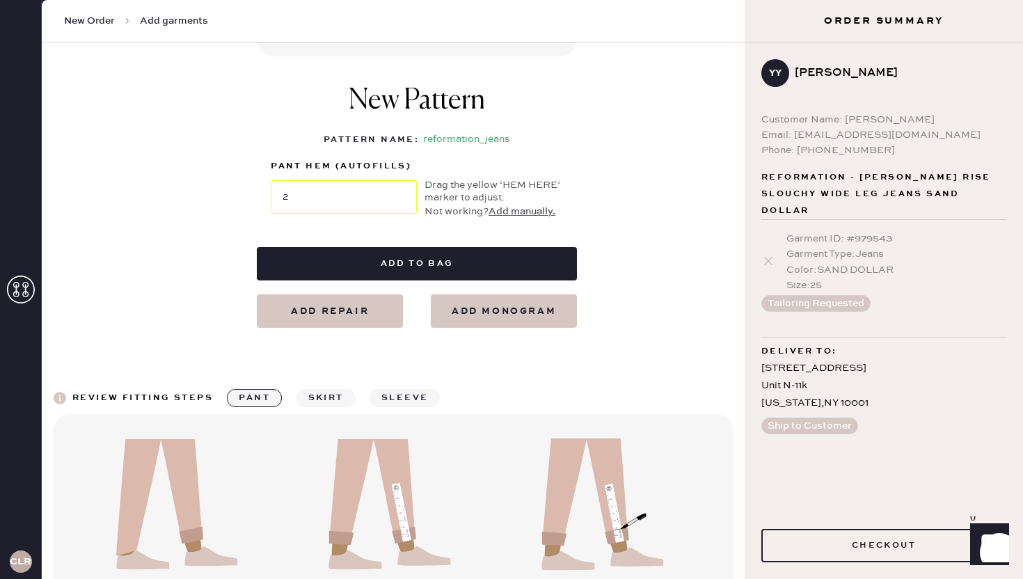
scroll to position [623, 0]
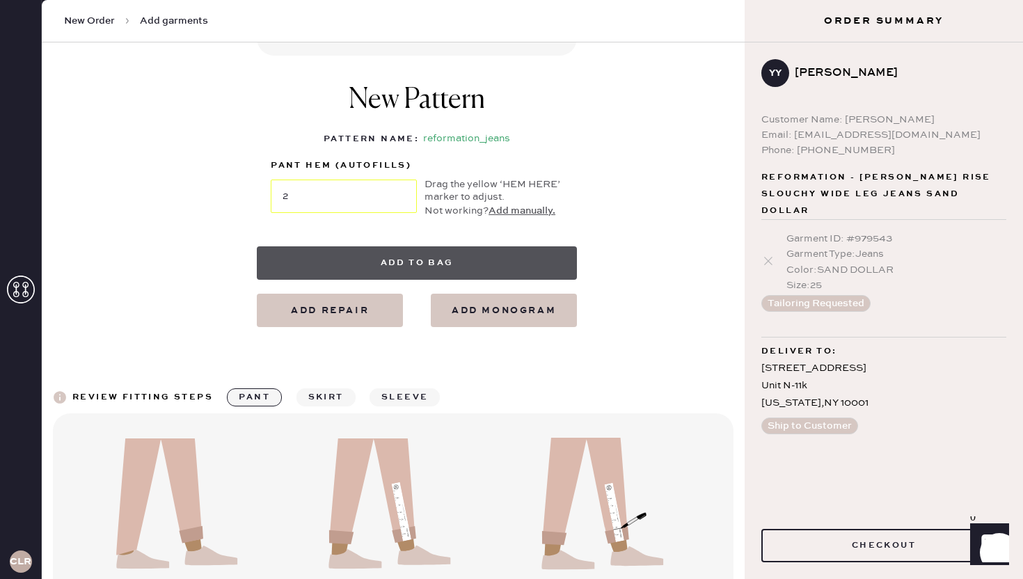
click at [385, 265] on button "Add to bag" at bounding box center [417, 262] width 320 height 33
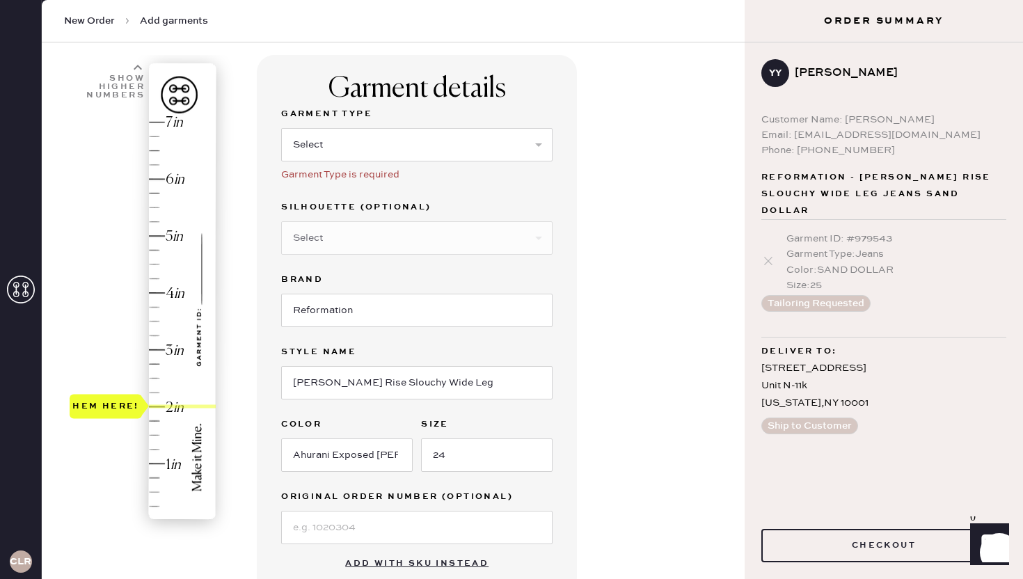
scroll to position [0, 0]
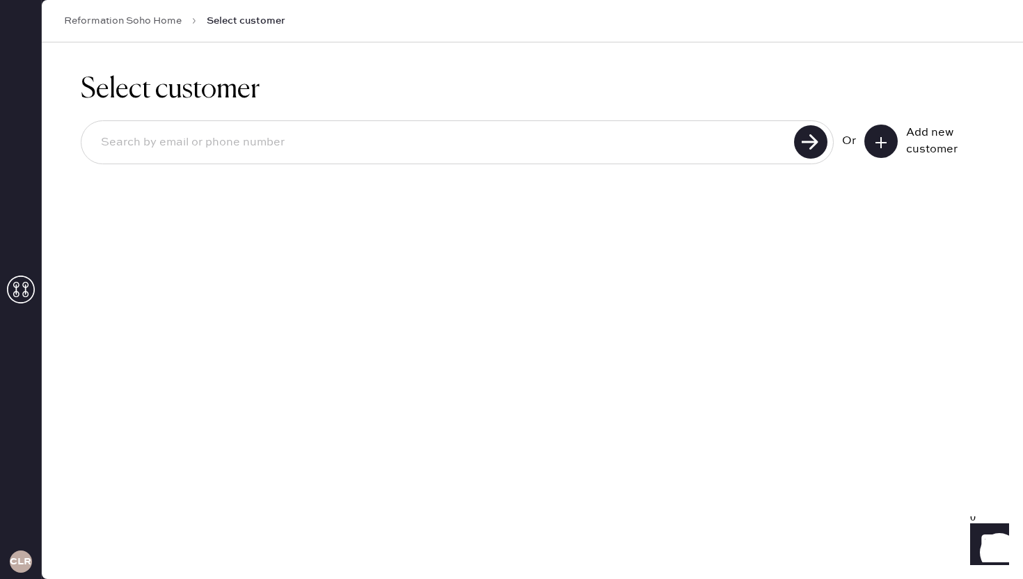
click at [892, 141] on button at bounding box center [880, 141] width 33 height 33
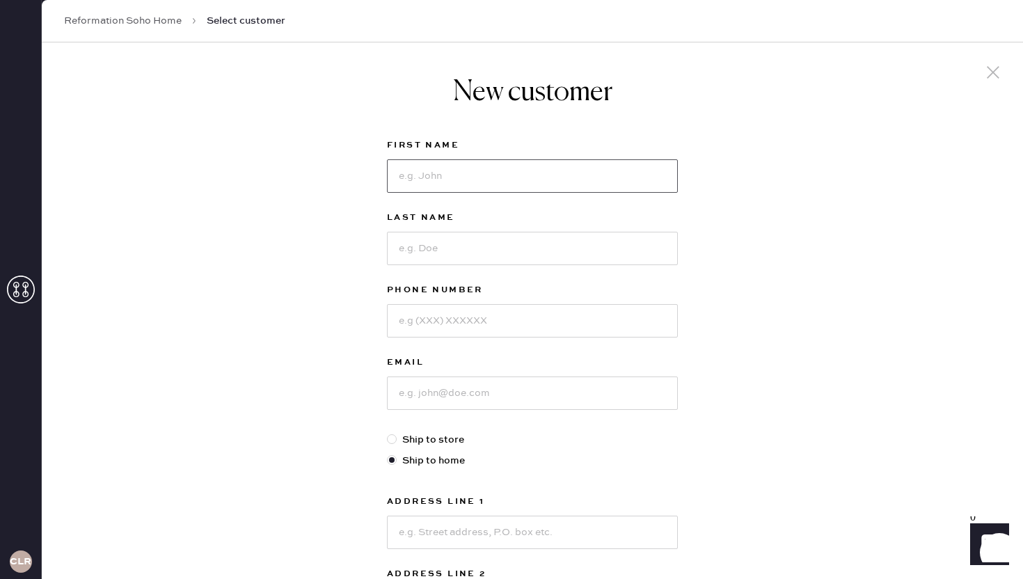
click at [557, 175] on input at bounding box center [532, 175] width 291 height 33
click at [1004, 75] on div at bounding box center [993, 73] width 26 height 29
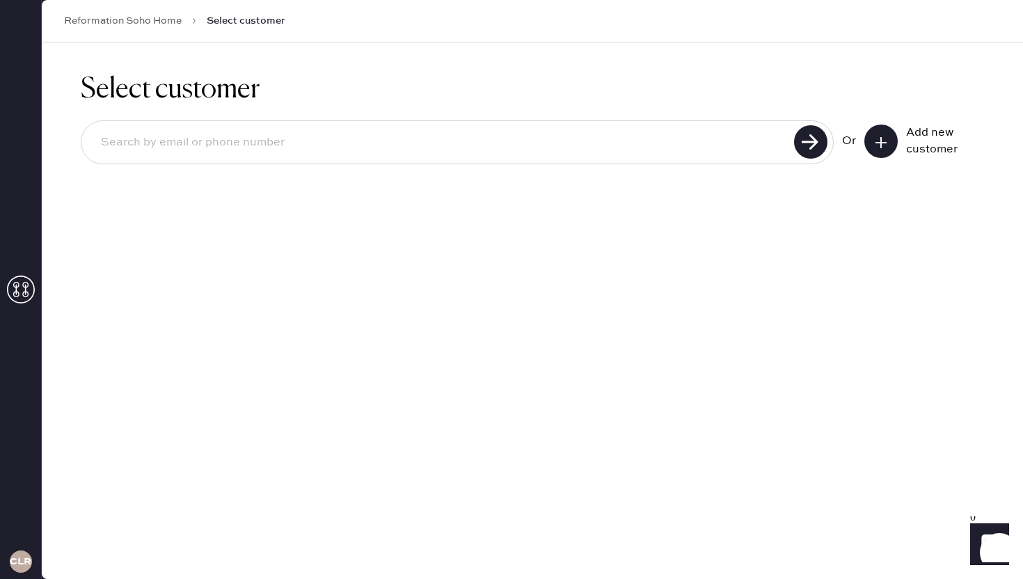
click at [436, 112] on div "Or Add new customer" at bounding box center [532, 143] width 903 height 74
click at [436, 141] on input at bounding box center [440, 143] width 700 height 32
click at [19, 292] on icon at bounding box center [21, 290] width 28 height 28
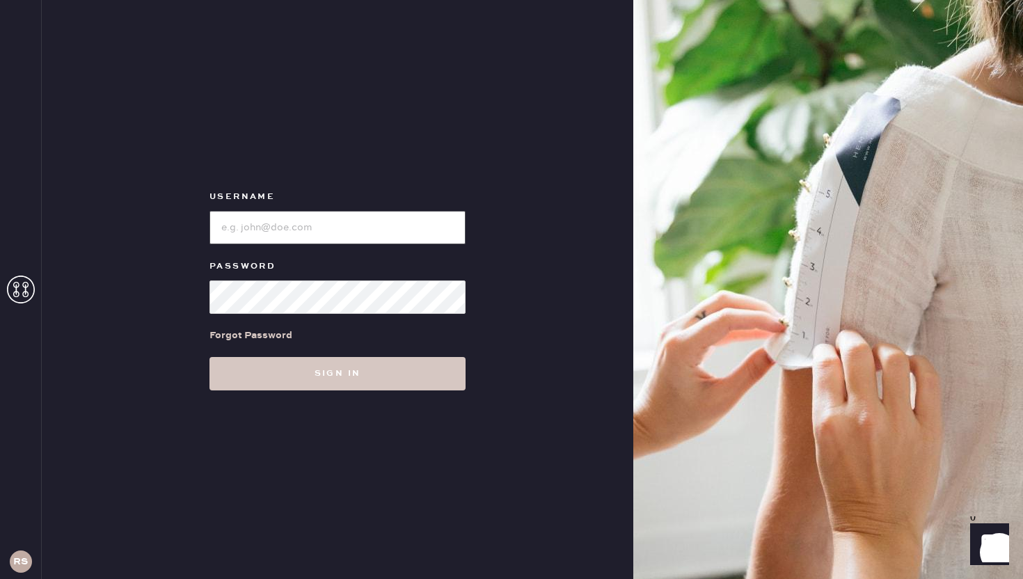
type input "reformationsoho"
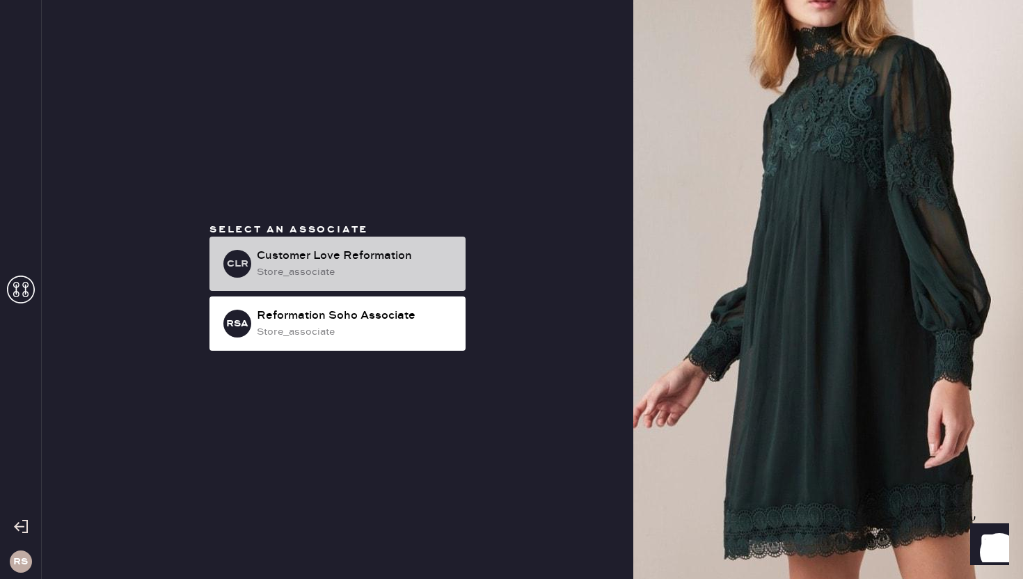
click at [334, 275] on div "store_associate" at bounding box center [356, 271] width 198 height 15
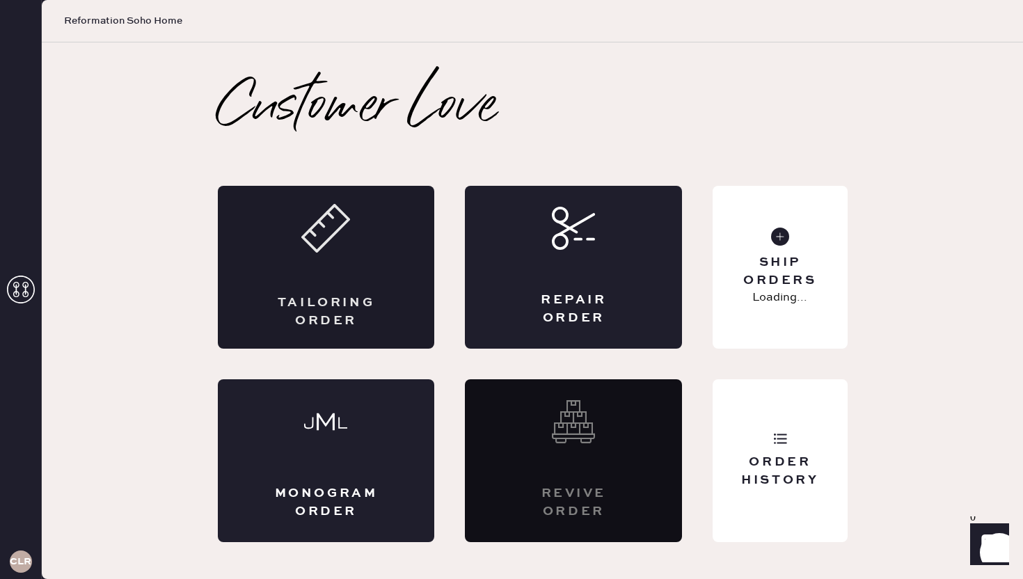
click at [317, 251] on use at bounding box center [326, 228] width 46 height 46
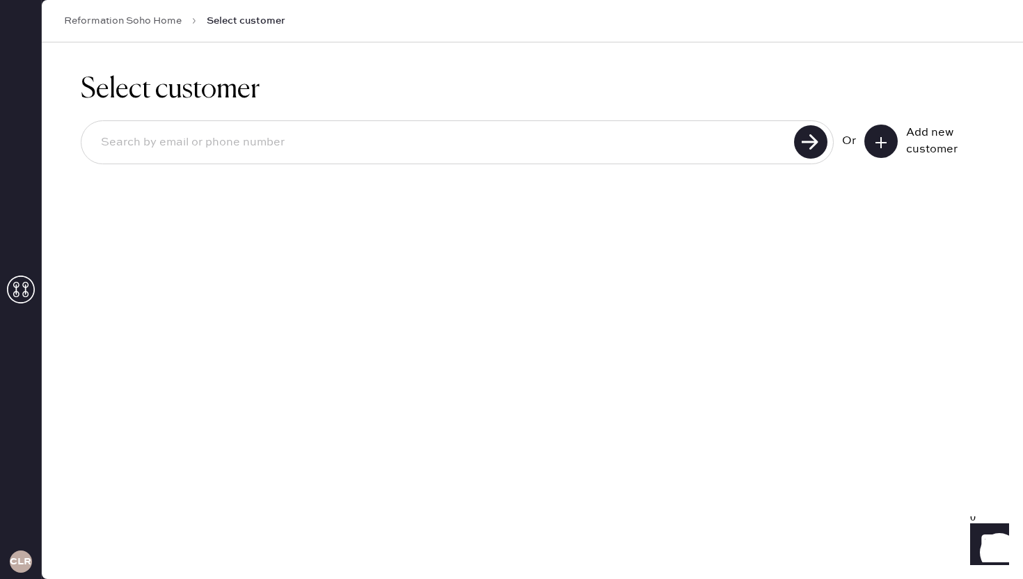
click at [287, 132] on input at bounding box center [440, 143] width 700 height 32
type input "[EMAIL_ADDRESS][DOMAIN_NAME]"
click at [804, 143] on use at bounding box center [810, 141] width 33 height 33
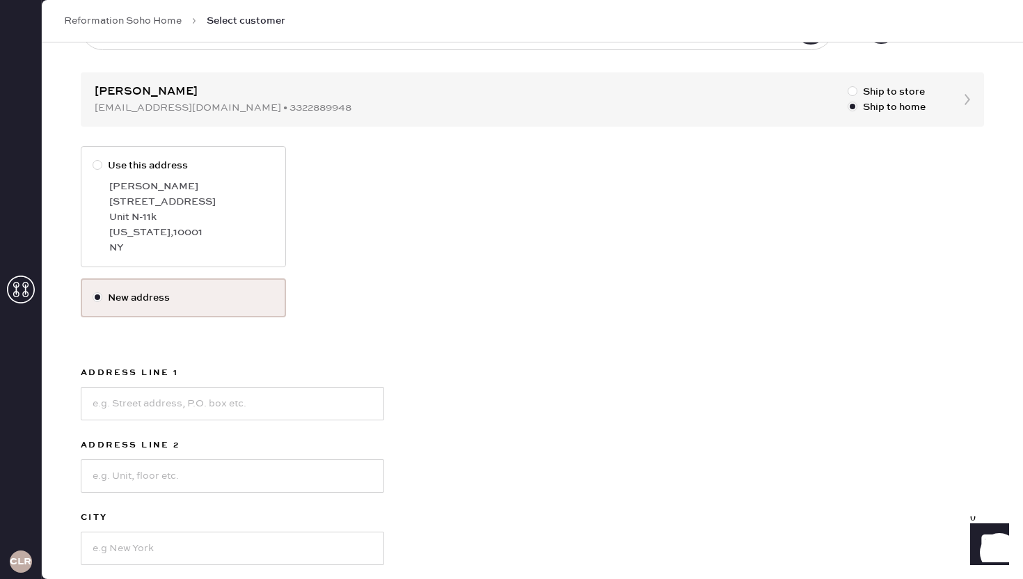
scroll to position [253, 0]
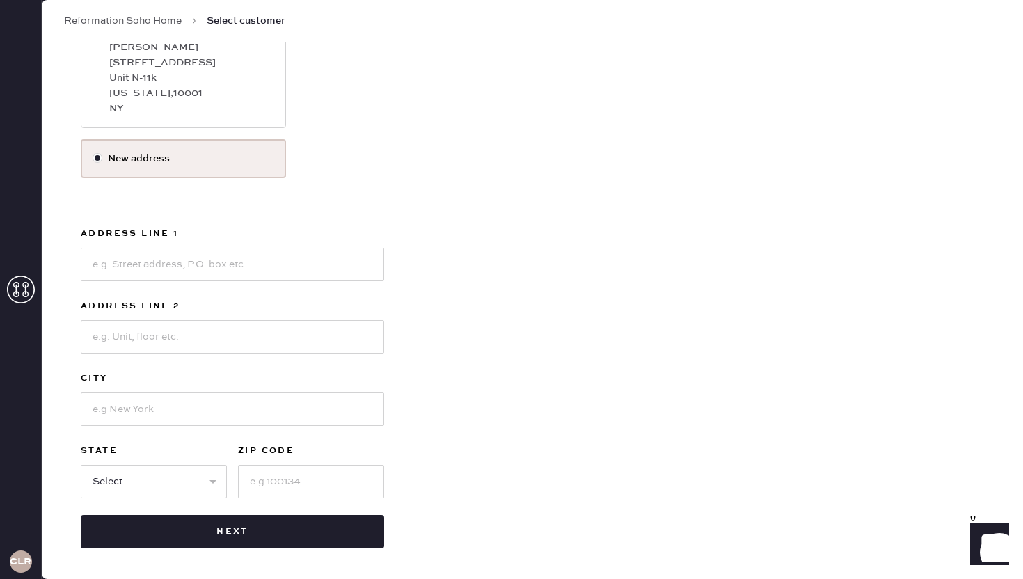
click at [207, 97] on div "[US_STATE] , 10001" at bounding box center [191, 93] width 165 height 15
click at [93, 19] on input "Use this address" at bounding box center [93, 19] width 1 height 1
radio input "true"
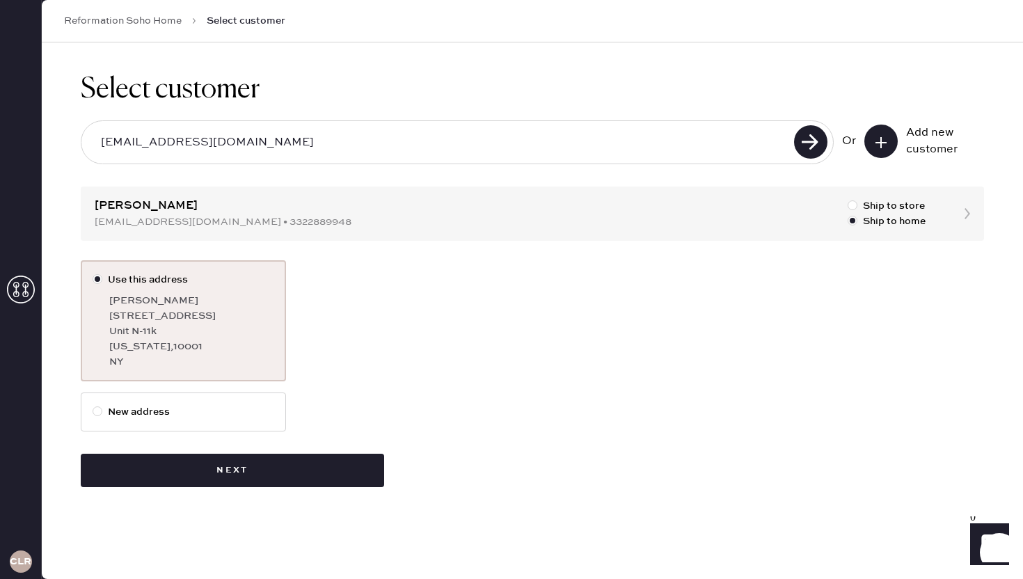
click at [355, 488] on div "Select customer [EMAIL_ADDRESS][DOMAIN_NAME] Or Add new customer [PERSON_NAME] …" at bounding box center [532, 279] width 981 height 475
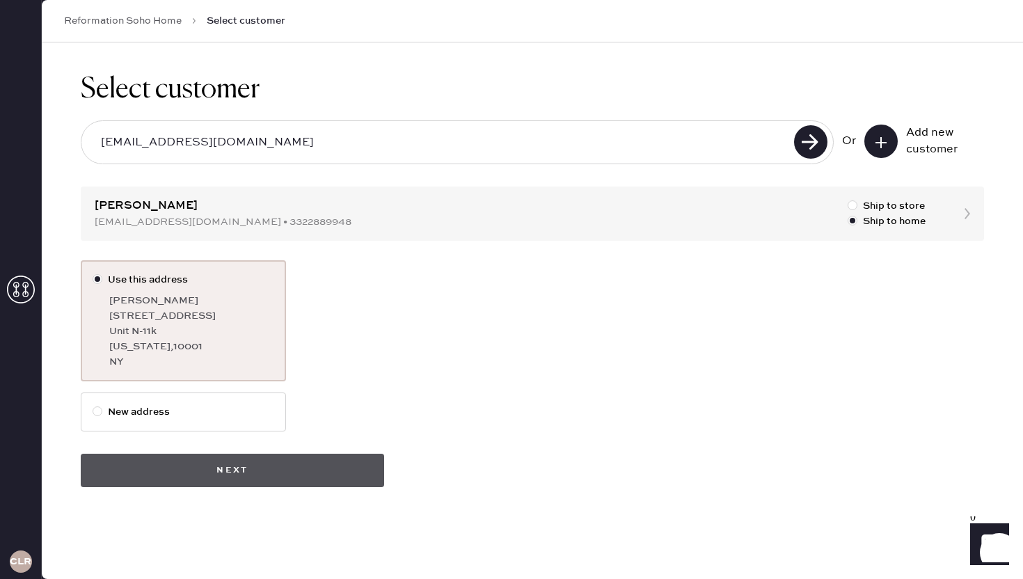
click at [331, 457] on button "Next" at bounding box center [232, 470] width 303 height 33
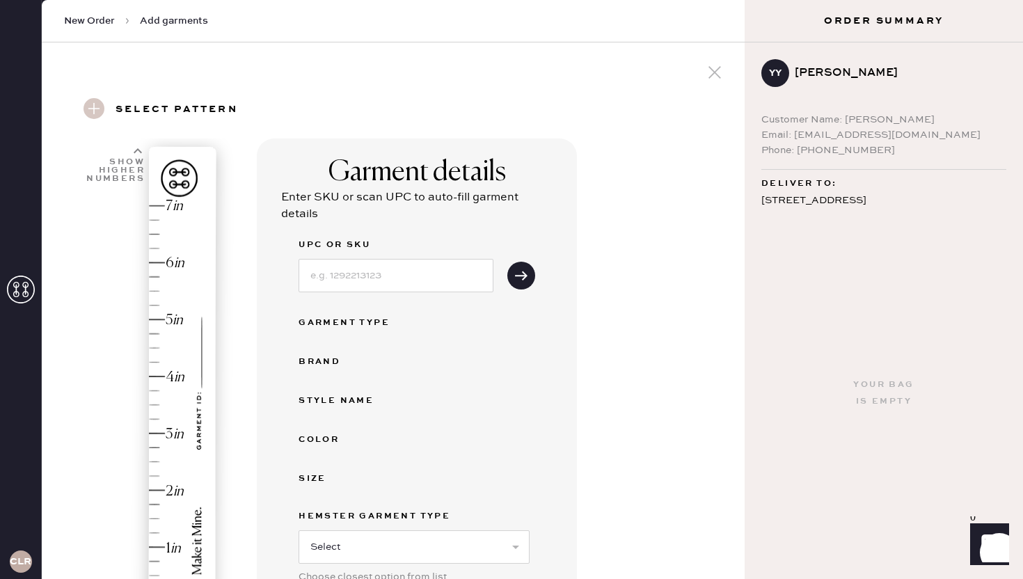
scroll to position [46, 0]
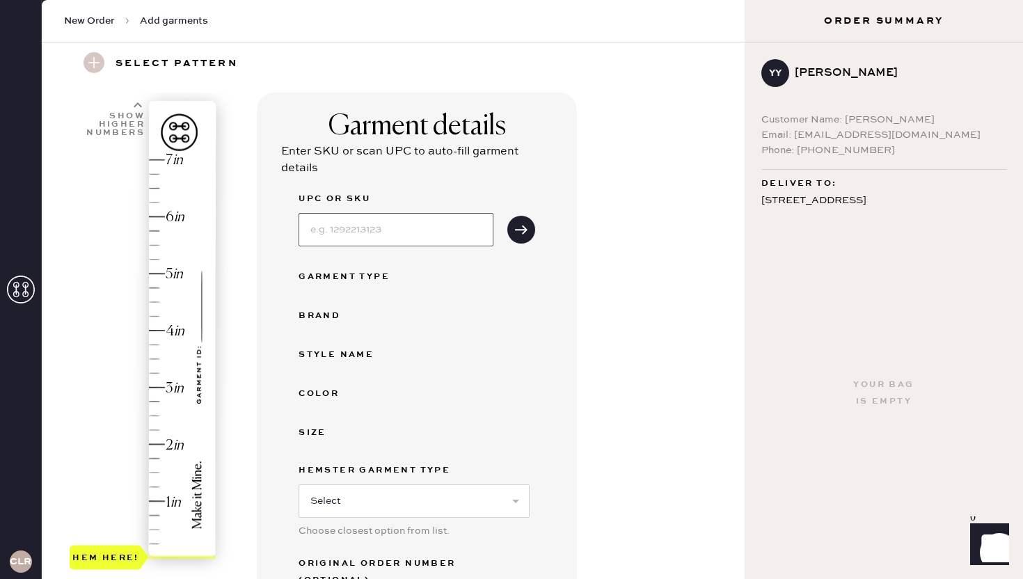
click at [420, 241] on input at bounding box center [396, 229] width 195 height 33
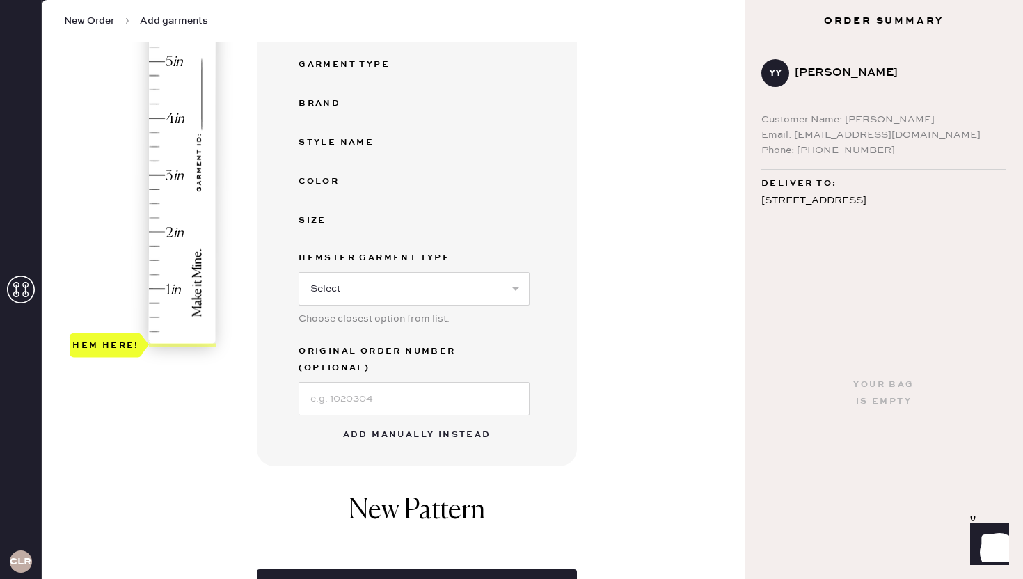
scroll to position [260, 0]
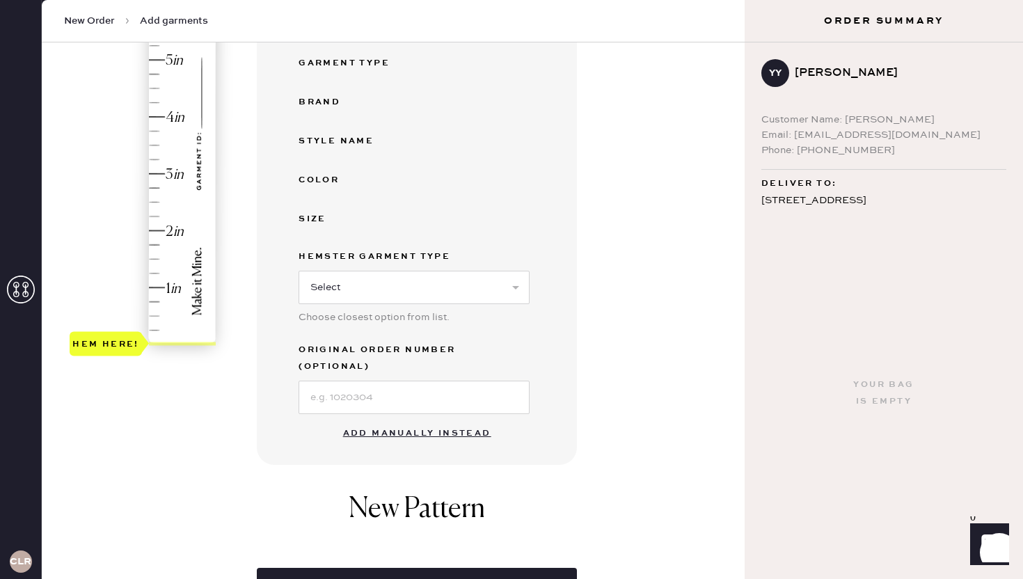
click at [414, 420] on button "Add manually instead" at bounding box center [417, 434] width 165 height 28
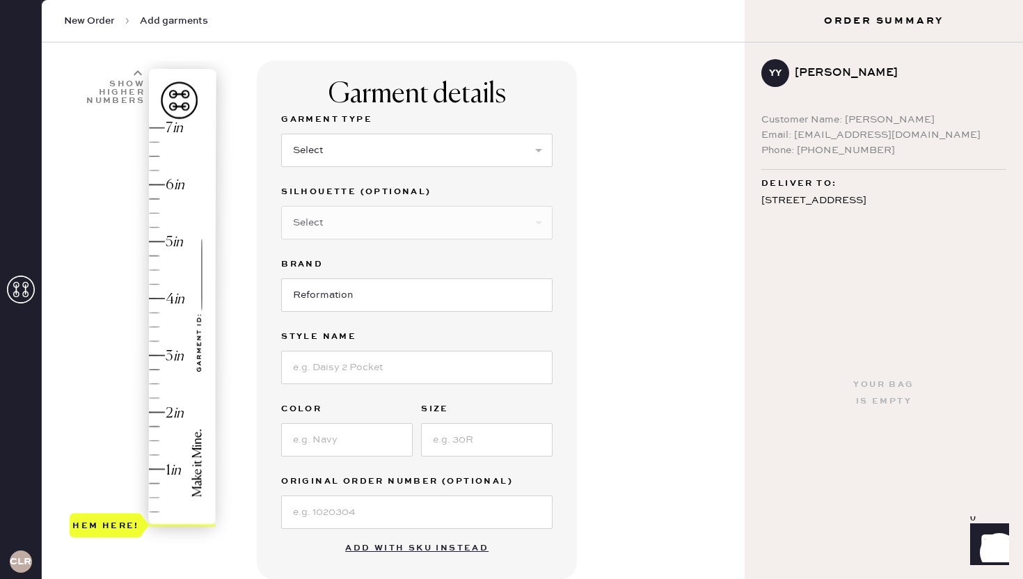
scroll to position [62, 0]
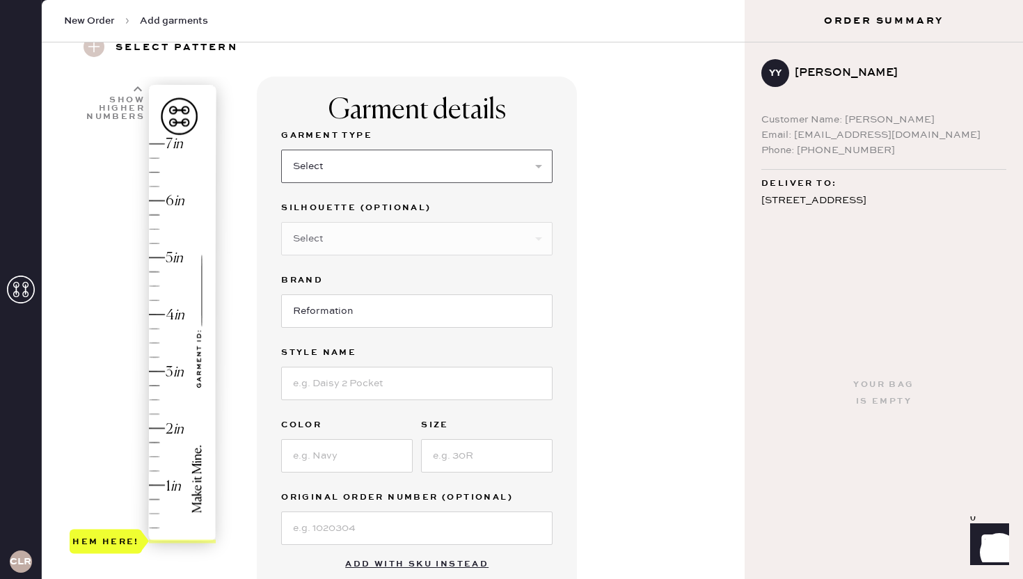
click at [370, 151] on select "Select Basic Skirt Jeans Leggings Pants Shorts Basic Sleeved Dress Basic Sleeve…" at bounding box center [416, 166] width 271 height 33
select select "2"
click at [281, 150] on select "Select Basic Skirt Jeans Leggings Pants Shorts Basic Sleeved Dress Basic Sleeve…" at bounding box center [416, 166] width 271 height 33
click at [353, 239] on select "Select Shorts Cropped Flare Boot Cut Straight Skinny Other" at bounding box center [416, 238] width 271 height 33
click at [347, 384] on input at bounding box center [416, 383] width 271 height 33
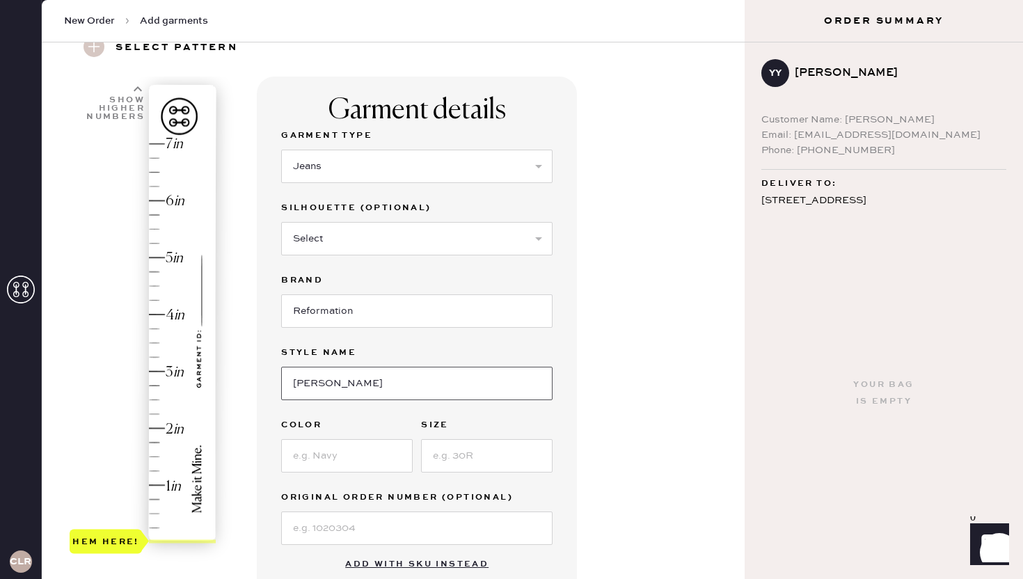
type input "[PERSON_NAME] Rise Slouchy Wide Leg Jeans"
click at [325, 465] on input at bounding box center [347, 455] width 132 height 33
type input "SAND DOLLAR"
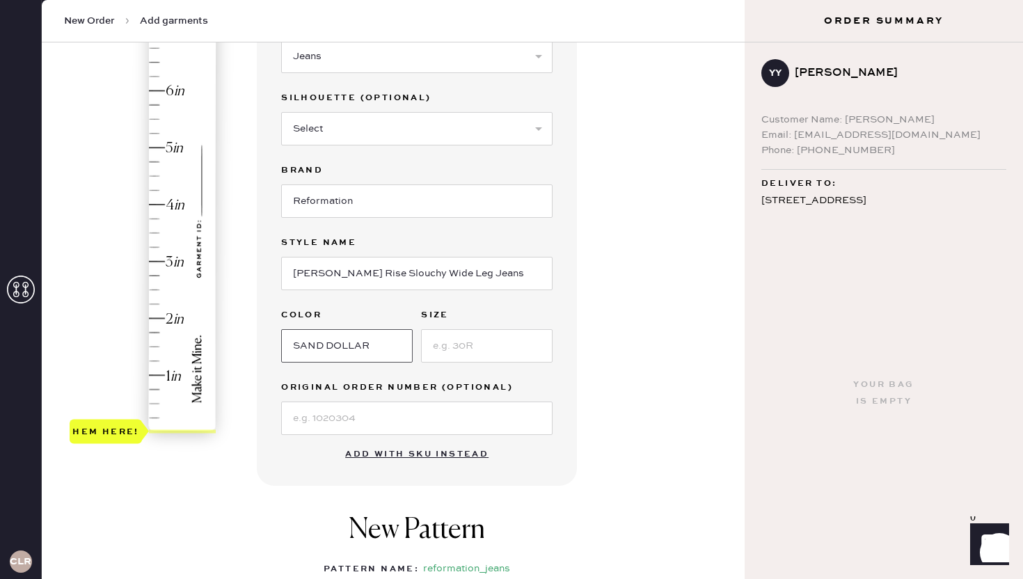
scroll to position [173, 0]
click at [496, 351] on input at bounding box center [487, 345] width 132 height 33
type input "25"
click at [468, 435] on div "Garment Type Select Basic Skirt Jeans Leggings Pants Shorts Basic Sleeved Dress…" at bounding box center [416, 228] width 271 height 423
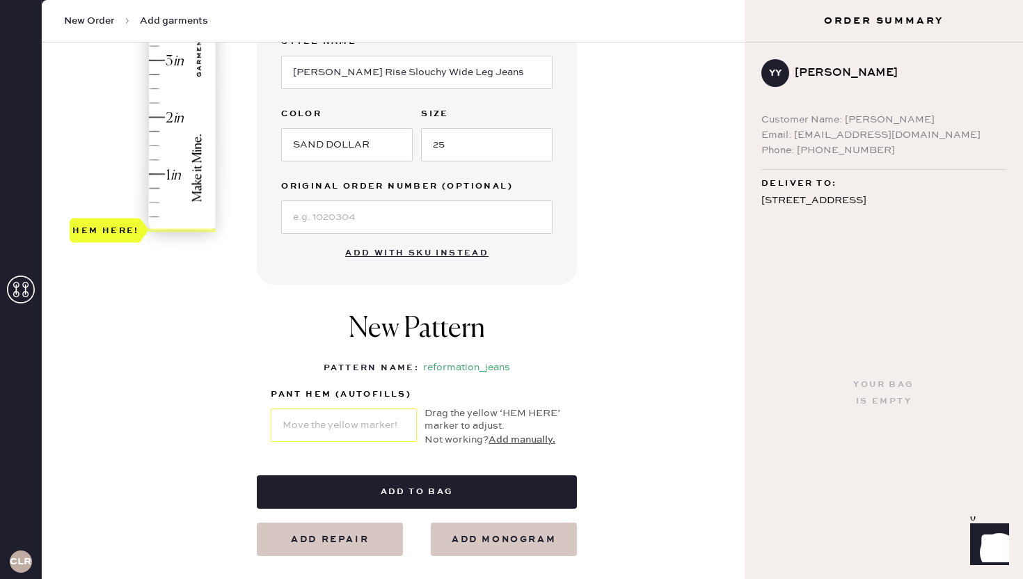
scroll to position [395, 0]
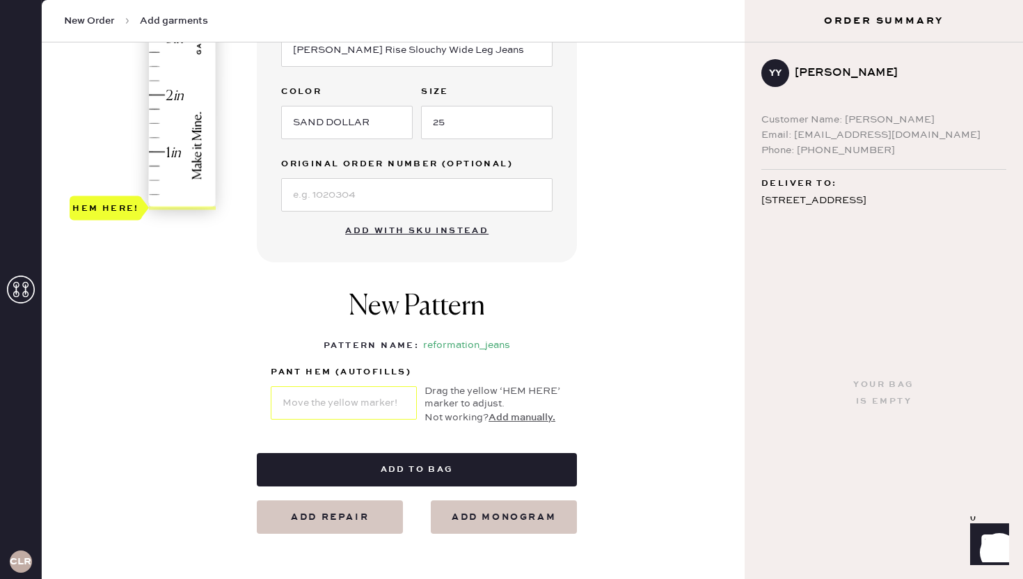
type input "2"
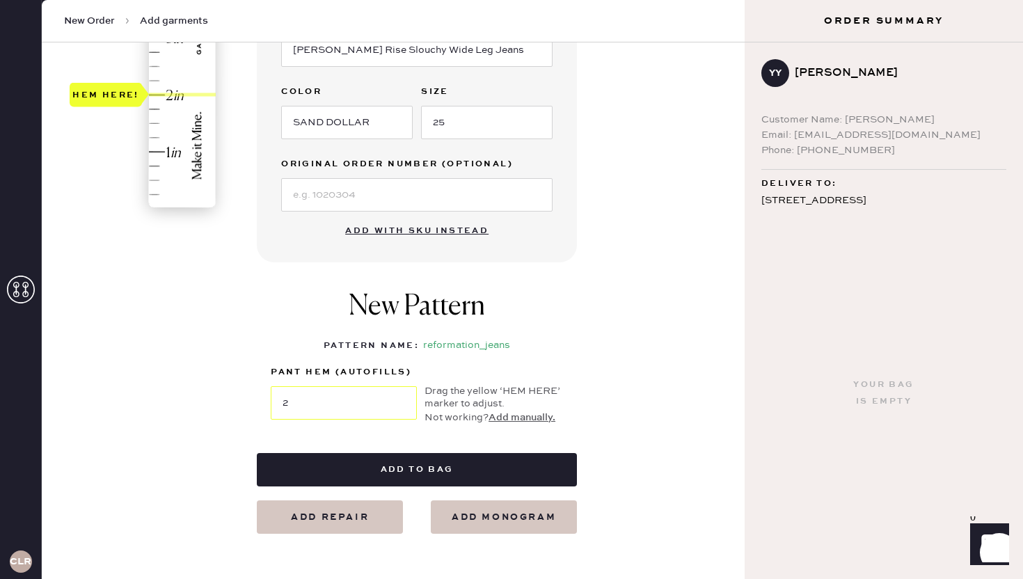
click at [168, 90] on div "Hem here!" at bounding box center [144, 9] width 148 height 411
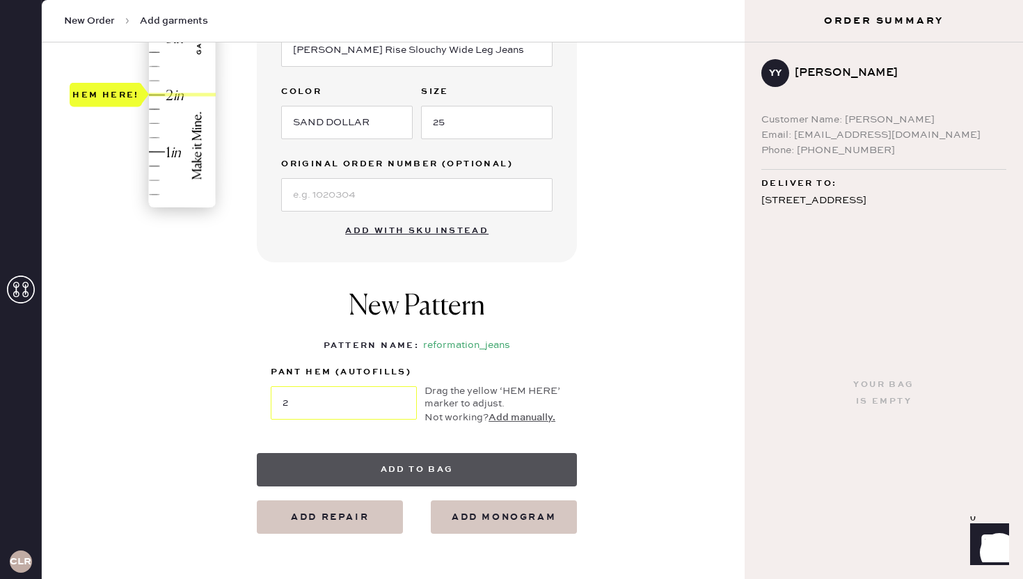
click at [388, 468] on button "Add to bag" at bounding box center [417, 469] width 320 height 33
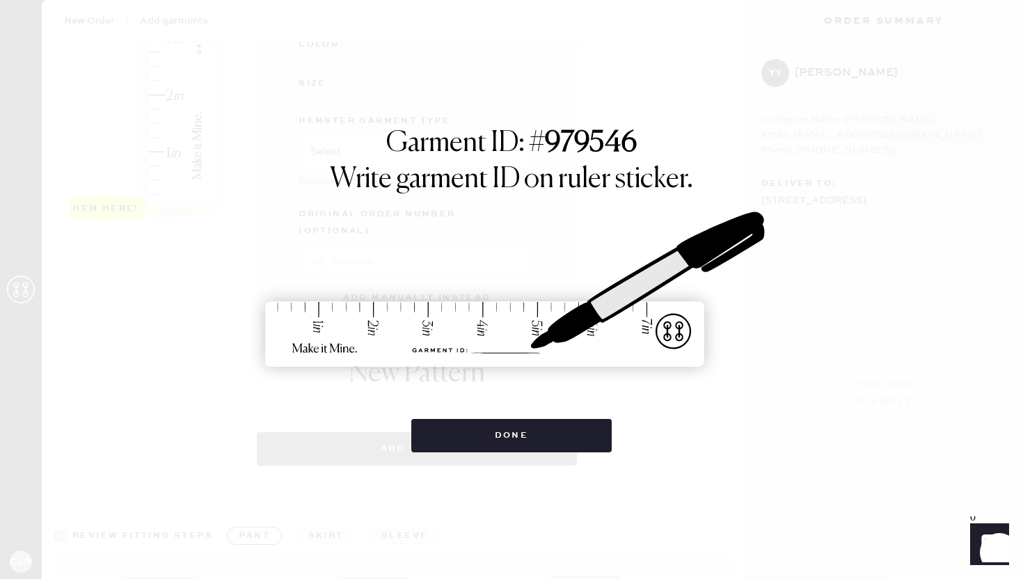
select select "2"
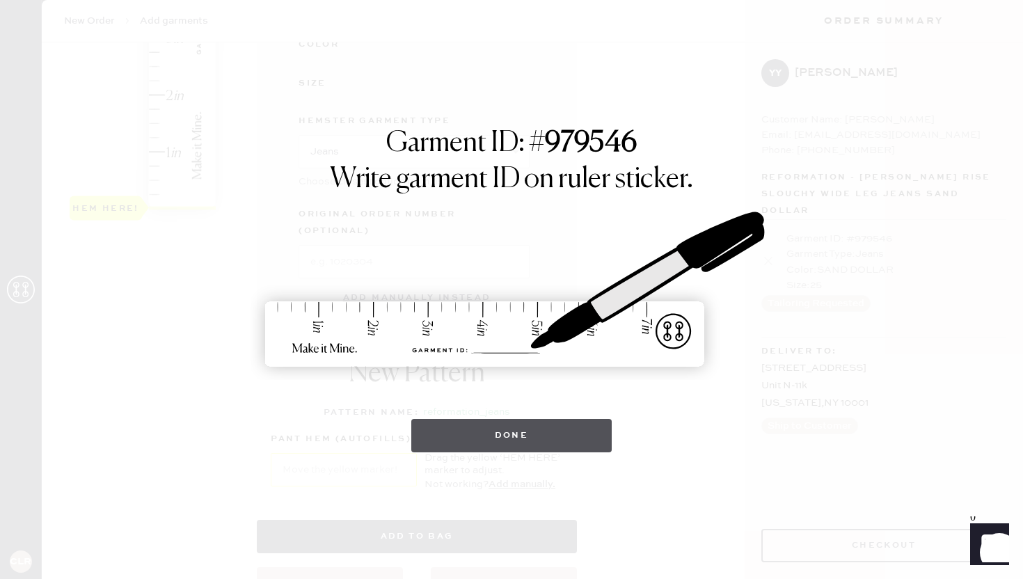
click at [500, 438] on button "Done" at bounding box center [511, 435] width 201 height 33
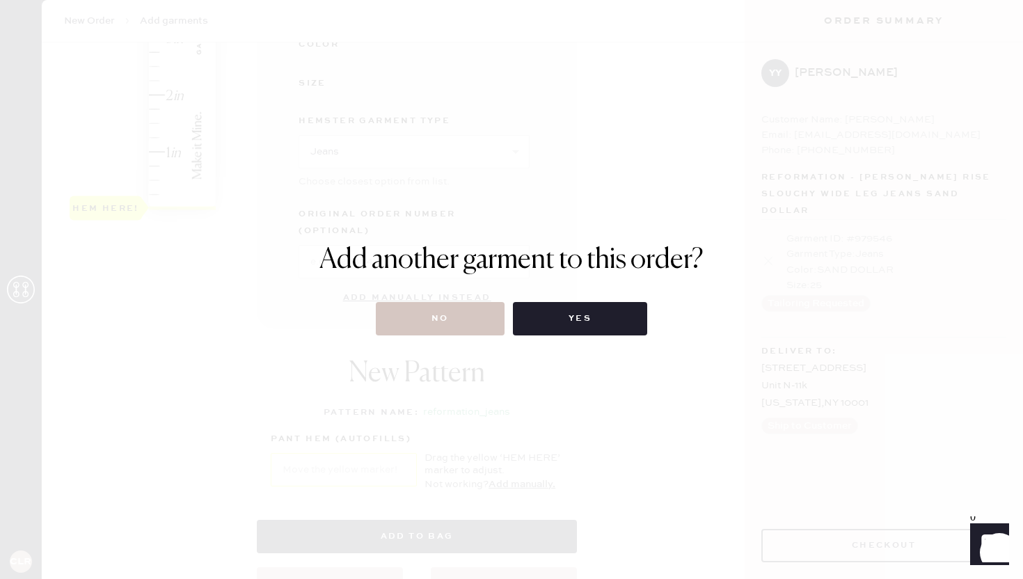
click at [585, 300] on div "Add another garment to this order? No Yes" at bounding box center [511, 290] width 384 height 92
click at [585, 308] on button "Yes" at bounding box center [580, 318] width 134 height 33
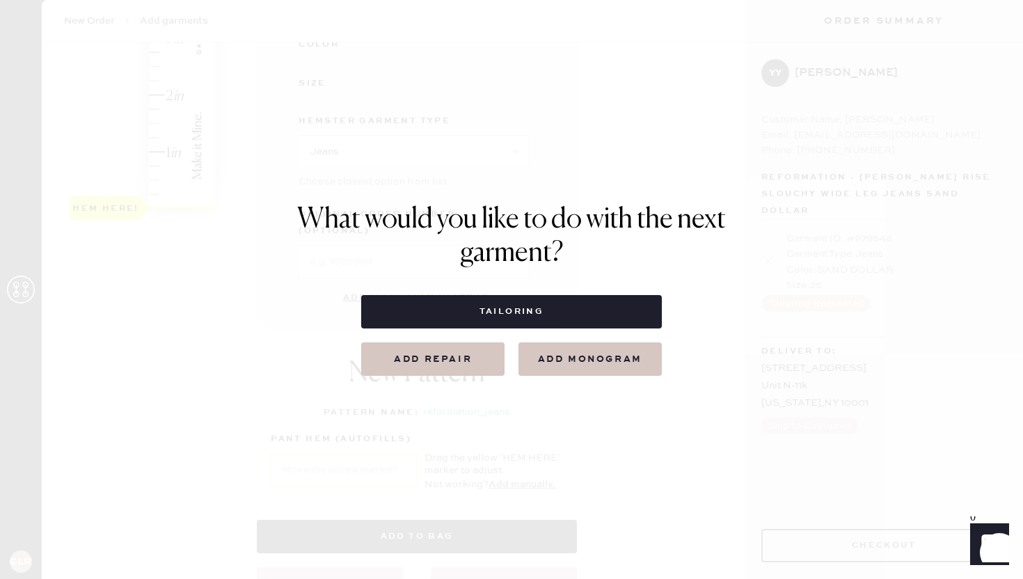
click at [585, 308] on button "Tailoring" at bounding box center [511, 311] width 300 height 33
select select
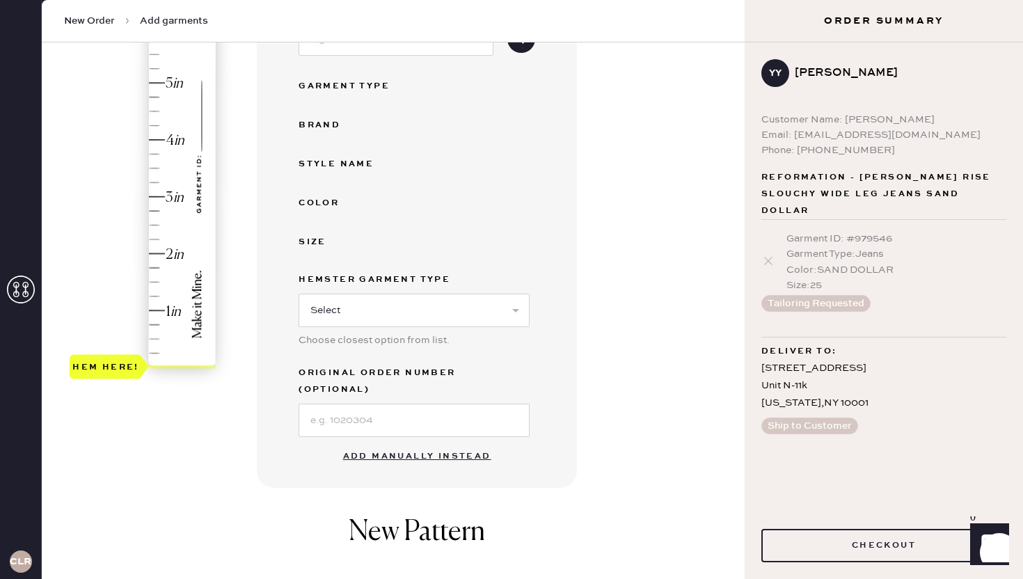
scroll to position [240, 0]
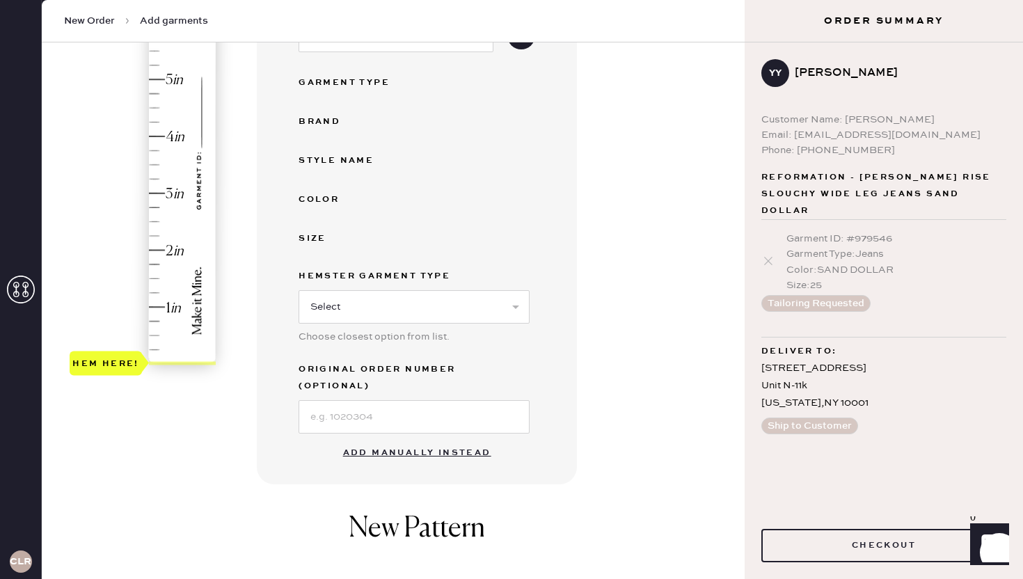
click at [422, 441] on button "Add manually instead" at bounding box center [417, 453] width 165 height 28
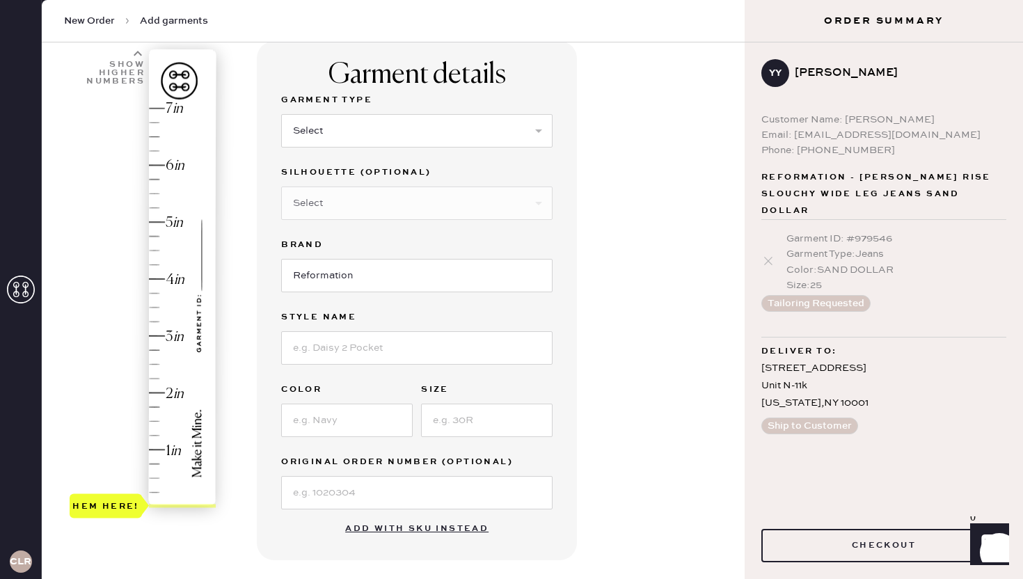
scroll to position [90, 0]
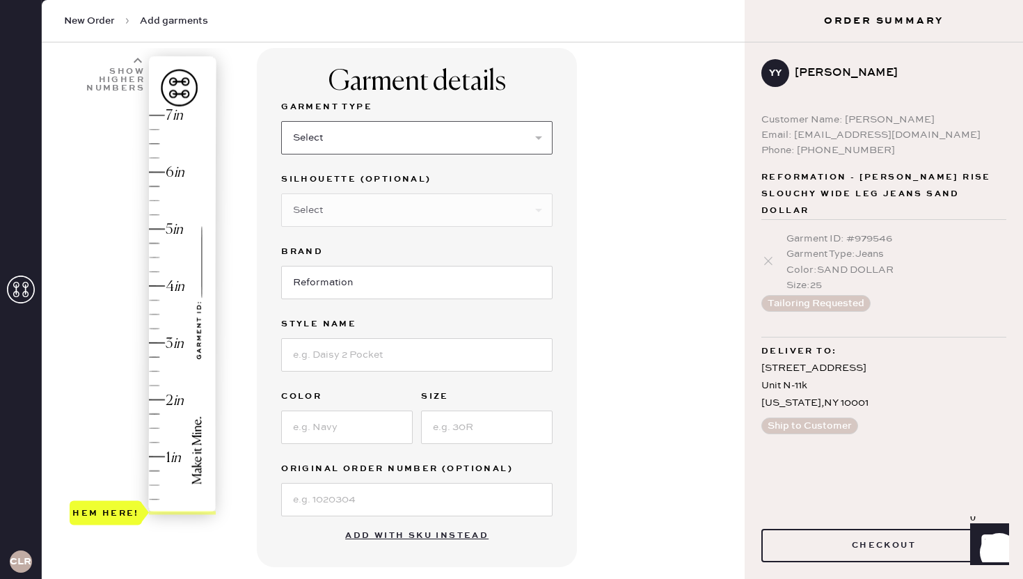
click at [340, 140] on select "Select Basic Skirt Jeans Leggings Pants Shorts Basic Sleeved Dress Basic Sleeve…" at bounding box center [416, 137] width 271 height 33
select select "2"
click at [281, 121] on select "Select Basic Skirt Jeans Leggings Pants Shorts Basic Sleeved Dress Basic Sleeve…" at bounding box center [416, 137] width 271 height 33
click at [348, 290] on input "Reformation" at bounding box center [416, 282] width 271 height 33
click at [342, 354] on input at bounding box center [416, 354] width 271 height 33
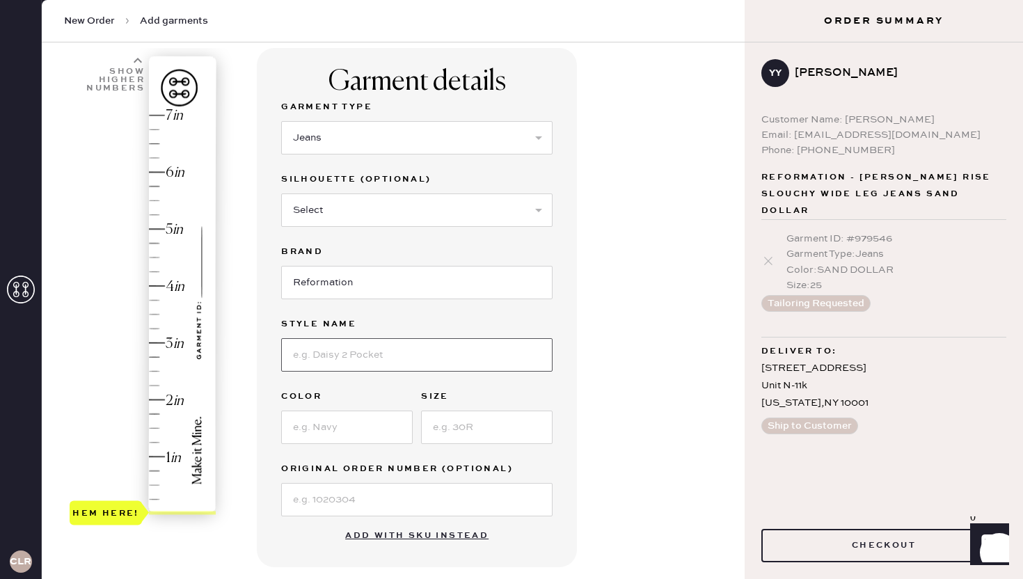
type input "[PERSON_NAME] Rise Slouchy Wide Leg Jeans"
click at [345, 427] on input at bounding box center [347, 427] width 132 height 33
type input "Ahurani Exposed [PERSON_NAME]"
click at [480, 420] on input at bounding box center [487, 427] width 132 height 33
type input "24"
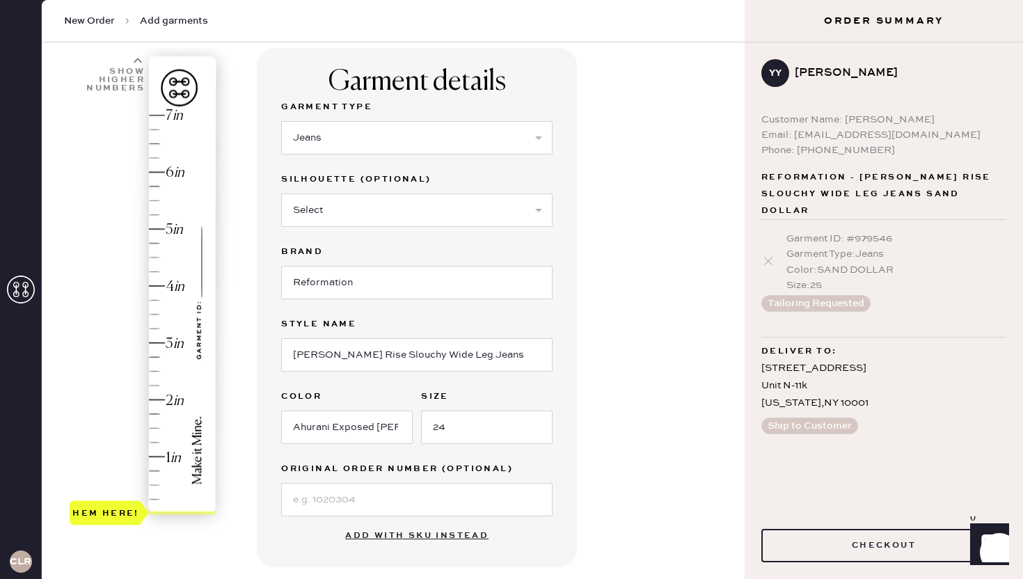
click at [456, 467] on label "Original Order Number (Optional)" at bounding box center [416, 469] width 271 height 17
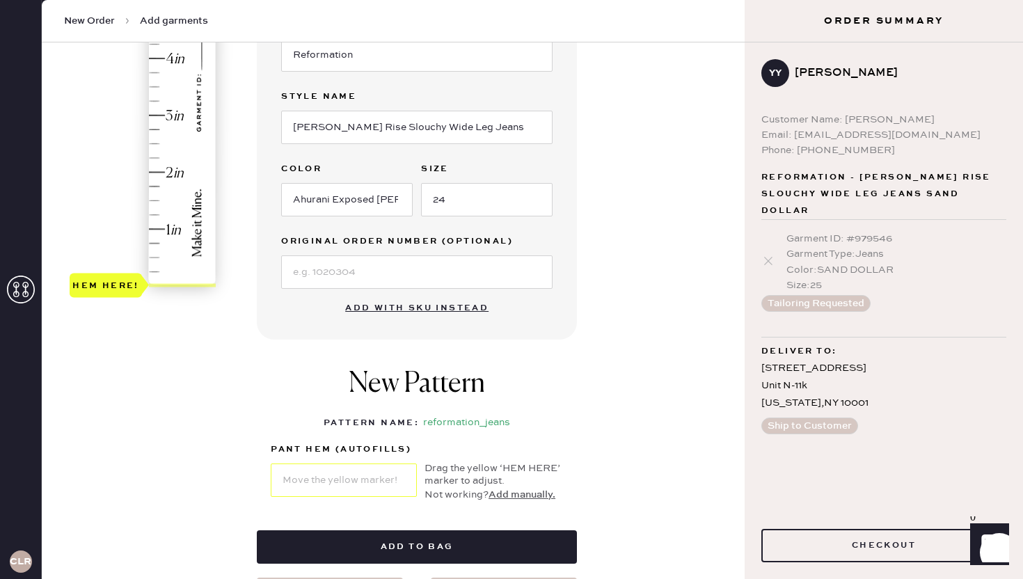
scroll to position [326, 0]
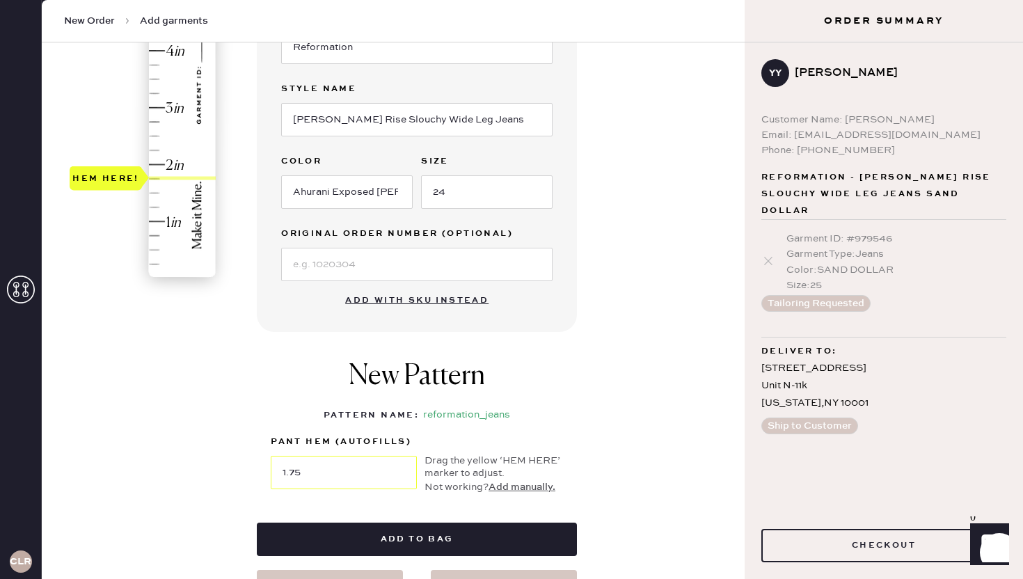
click at [172, 173] on div "Hem here!" at bounding box center [144, 79] width 148 height 411
type input "2"
click at [159, 162] on div "Hem here!" at bounding box center [144, 79] width 148 height 411
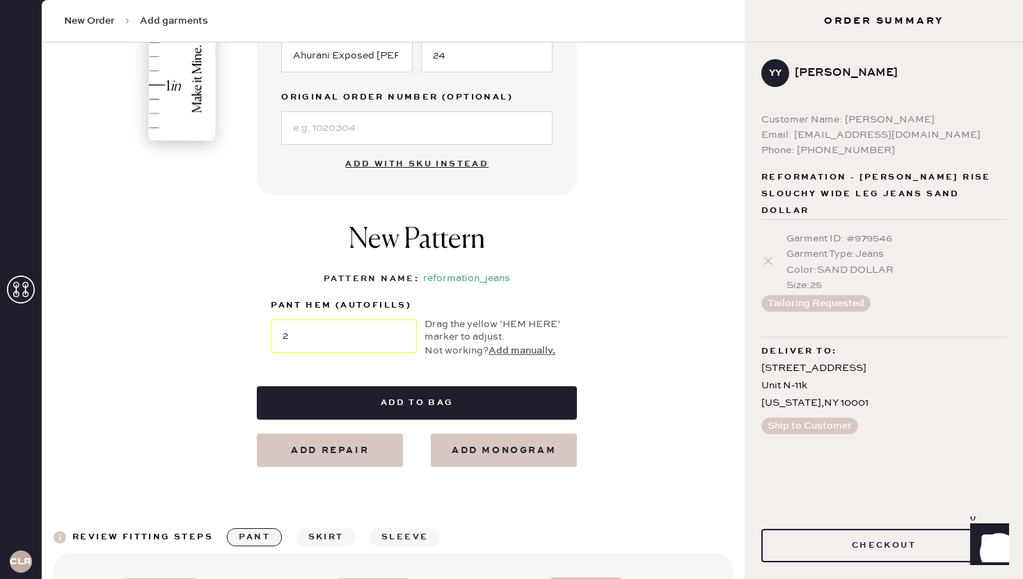
scroll to position [466, 0]
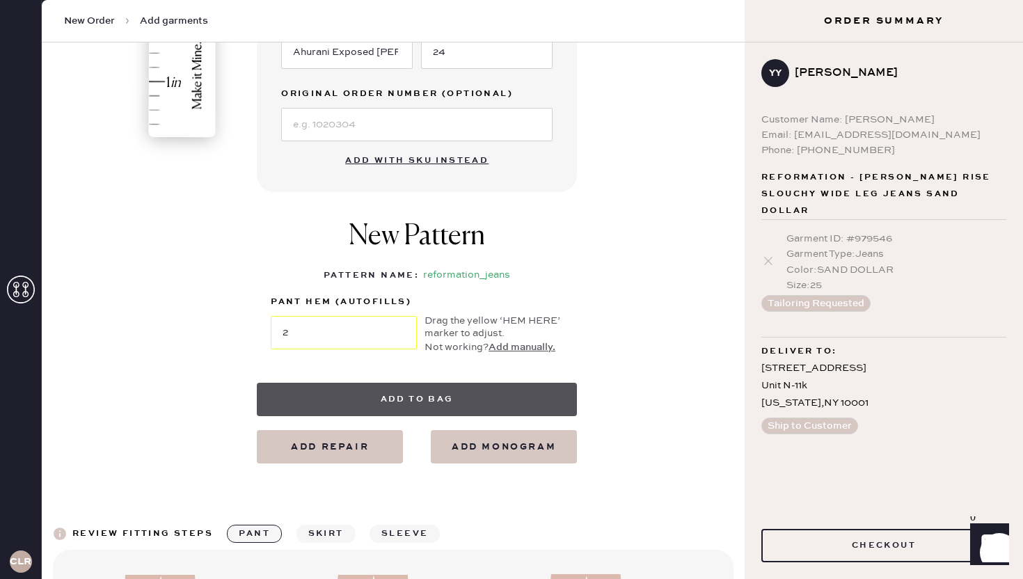
click at [447, 402] on button "Add to bag" at bounding box center [417, 399] width 320 height 33
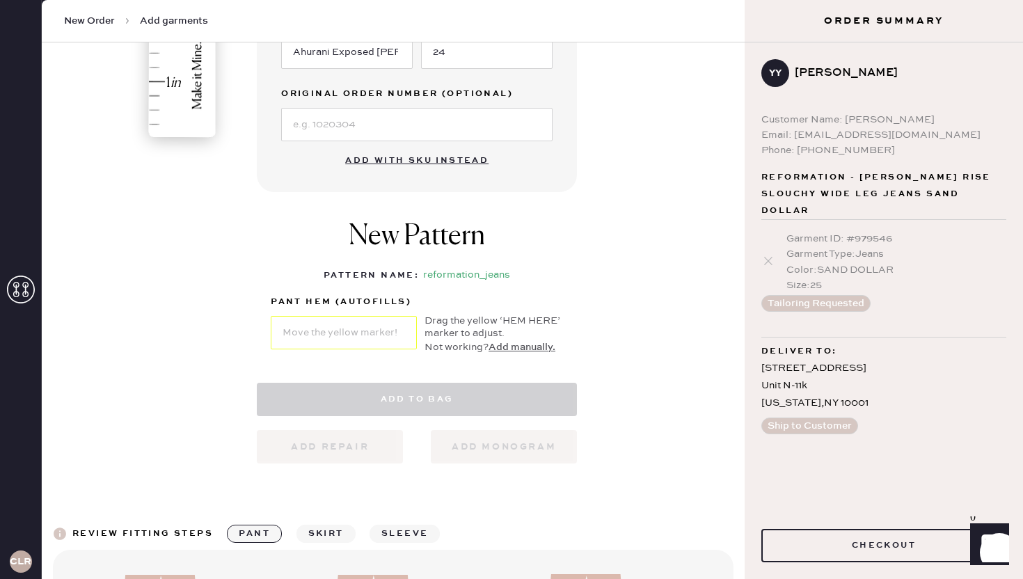
select select "2"
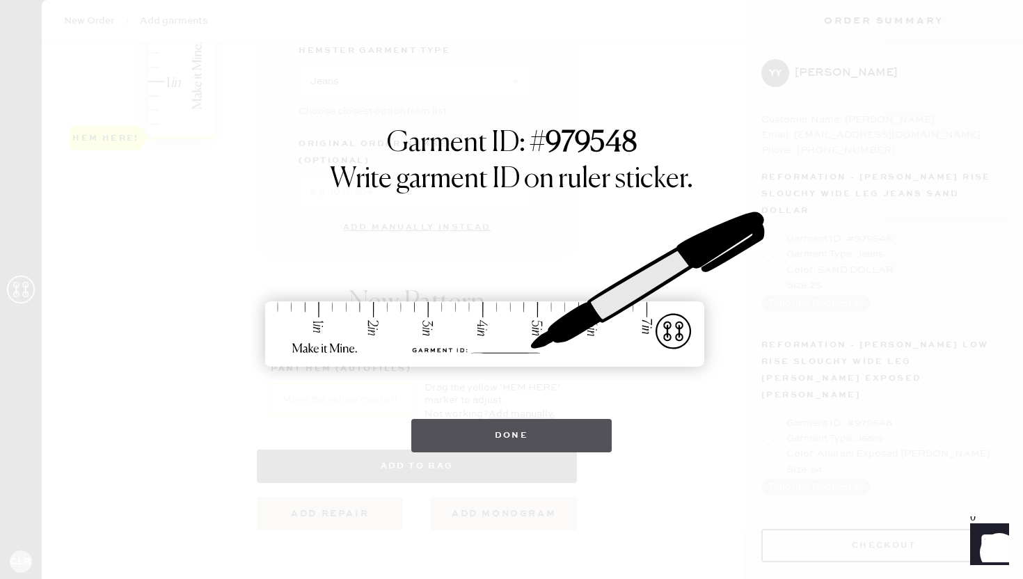
click at [564, 427] on button "Done" at bounding box center [511, 435] width 201 height 33
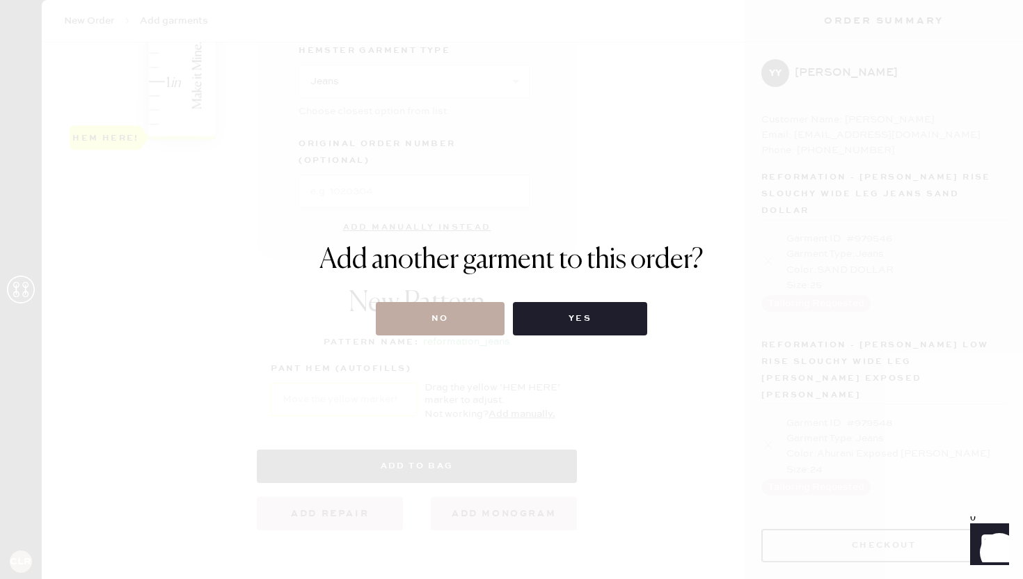
click at [463, 322] on button "No" at bounding box center [440, 318] width 129 height 33
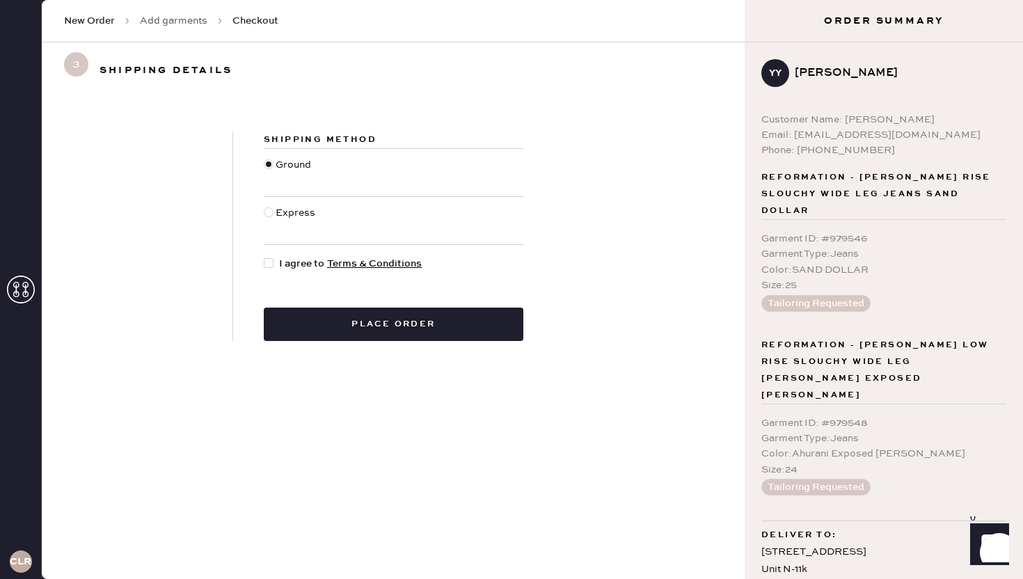
click at [306, 260] on span "I agree to Terms & Conditions" at bounding box center [350, 263] width 143 height 15
click at [264, 257] on input "I agree to Terms & Conditions" at bounding box center [264, 256] width 1 height 1
checkbox input "true"
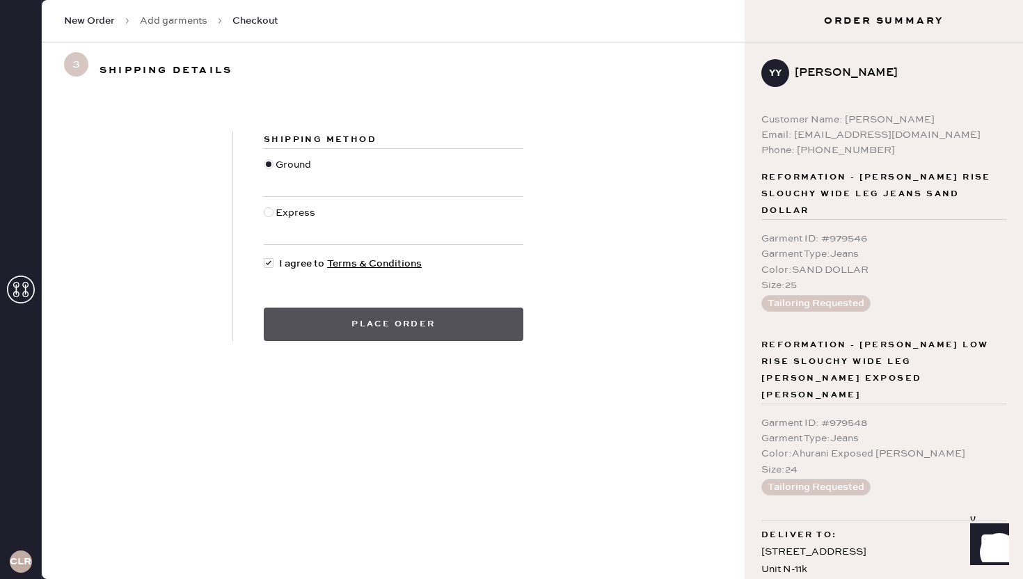
click at [433, 329] on button "Place order" at bounding box center [394, 324] width 260 height 33
